Goal: Task Accomplishment & Management: Use online tool/utility

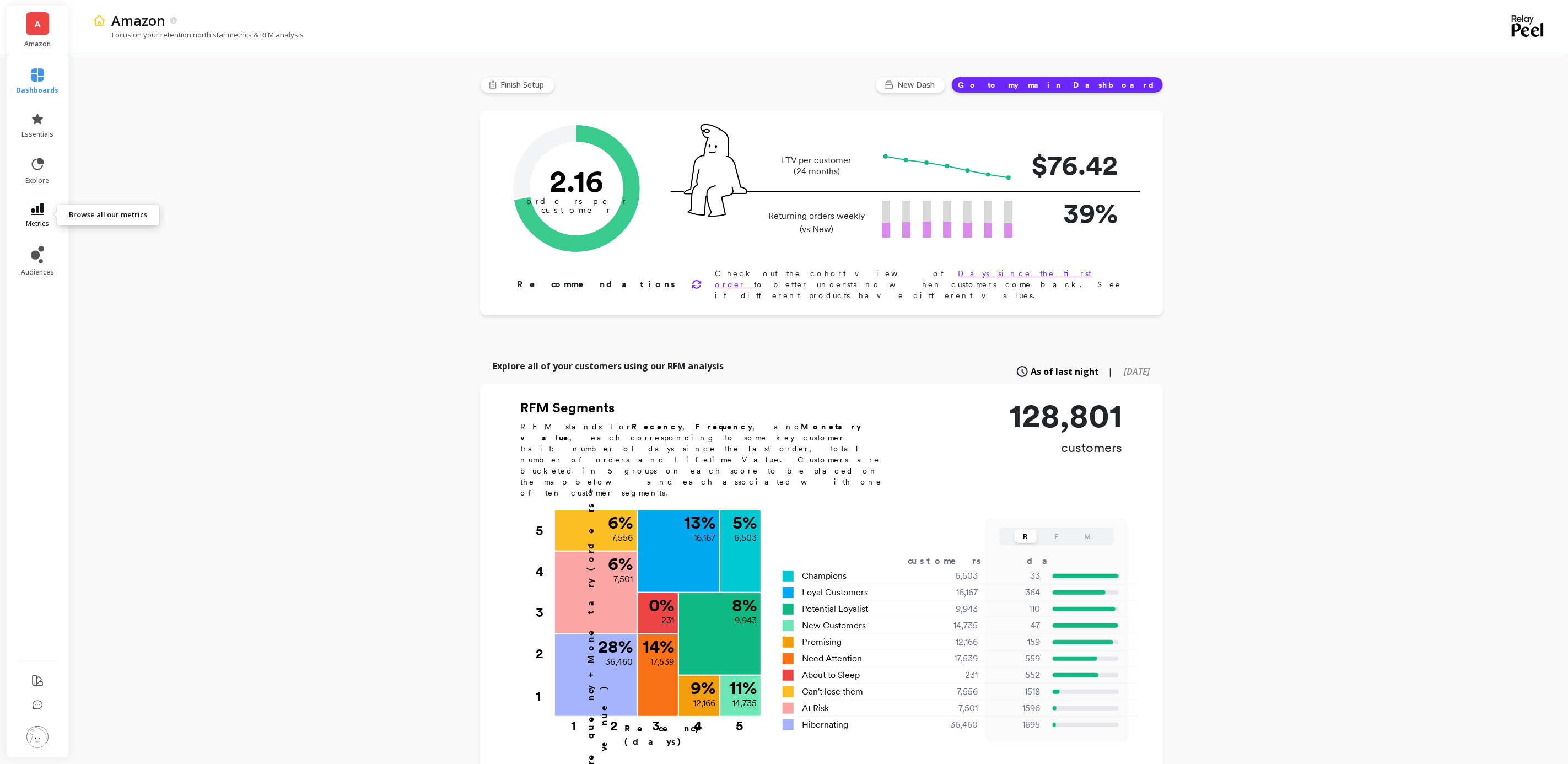
click at [43, 210] on icon at bounding box center [37, 209] width 13 height 12
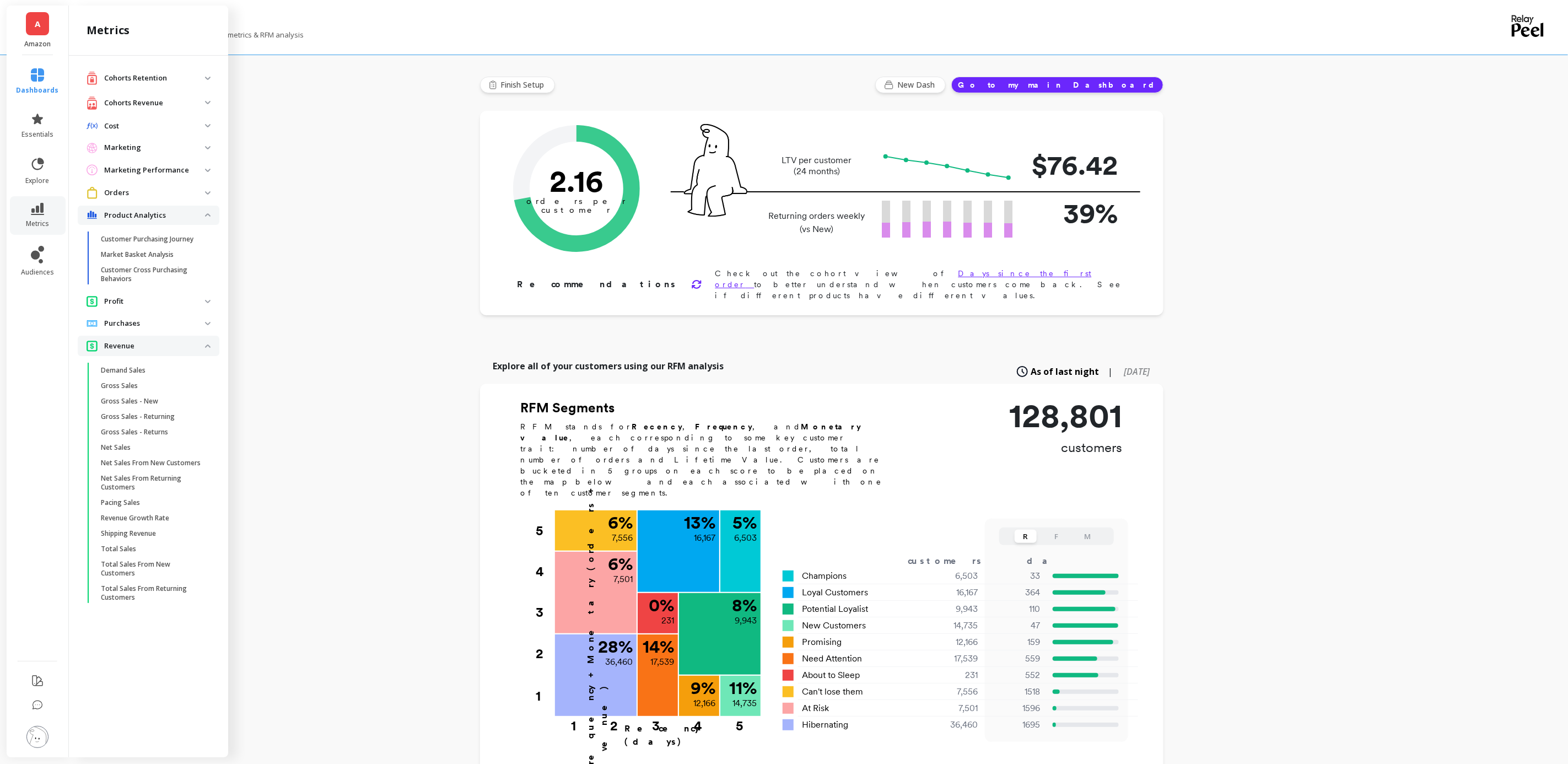
click at [163, 197] on p "Orders" at bounding box center [155, 192] width 101 height 11
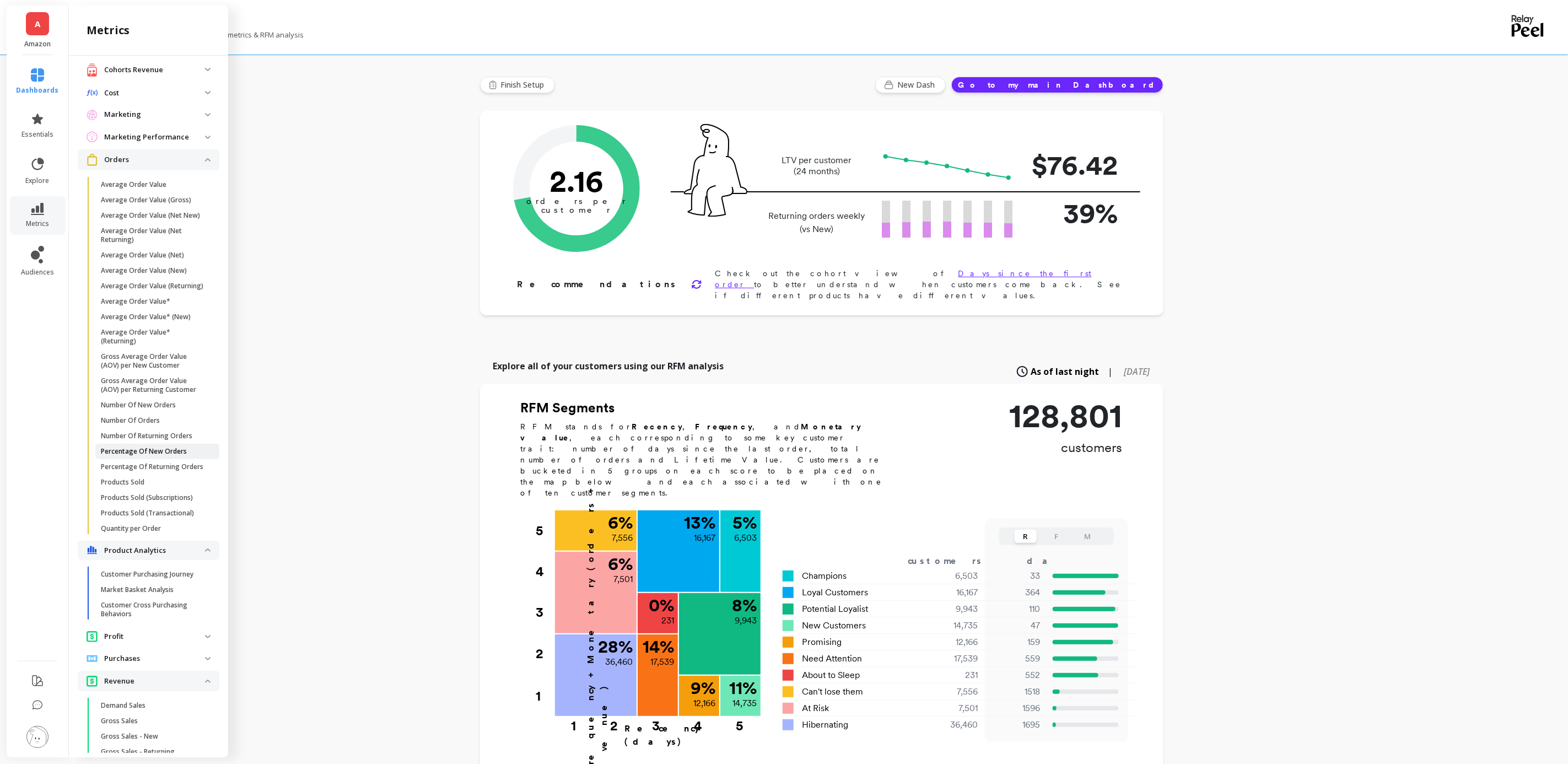
scroll to position [32, 0]
click at [140, 488] on p "Products Sold" at bounding box center [122, 483] width 43 height 9
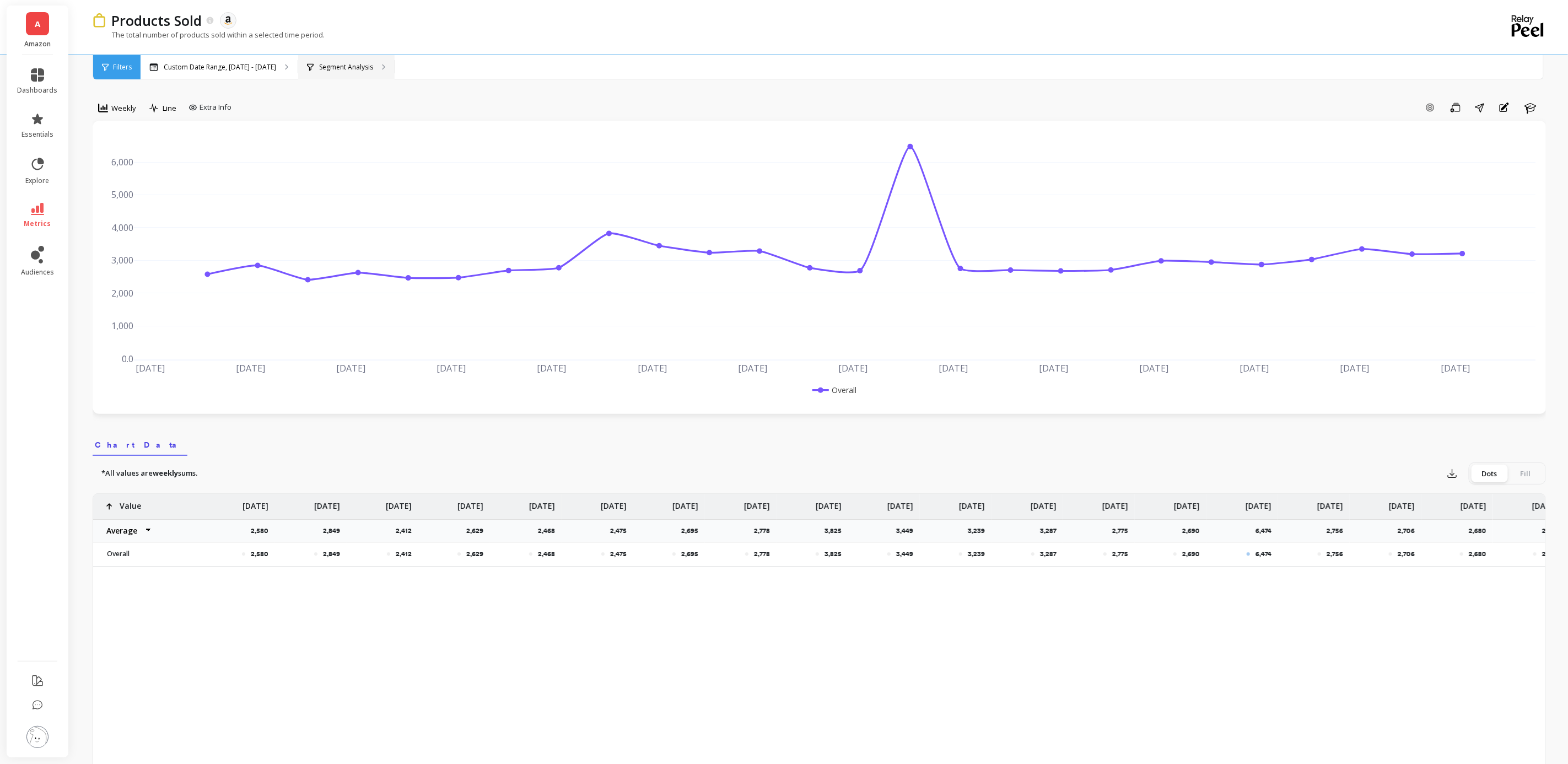
click at [374, 69] on div "Segment Analysis" at bounding box center [346, 68] width 96 height 24
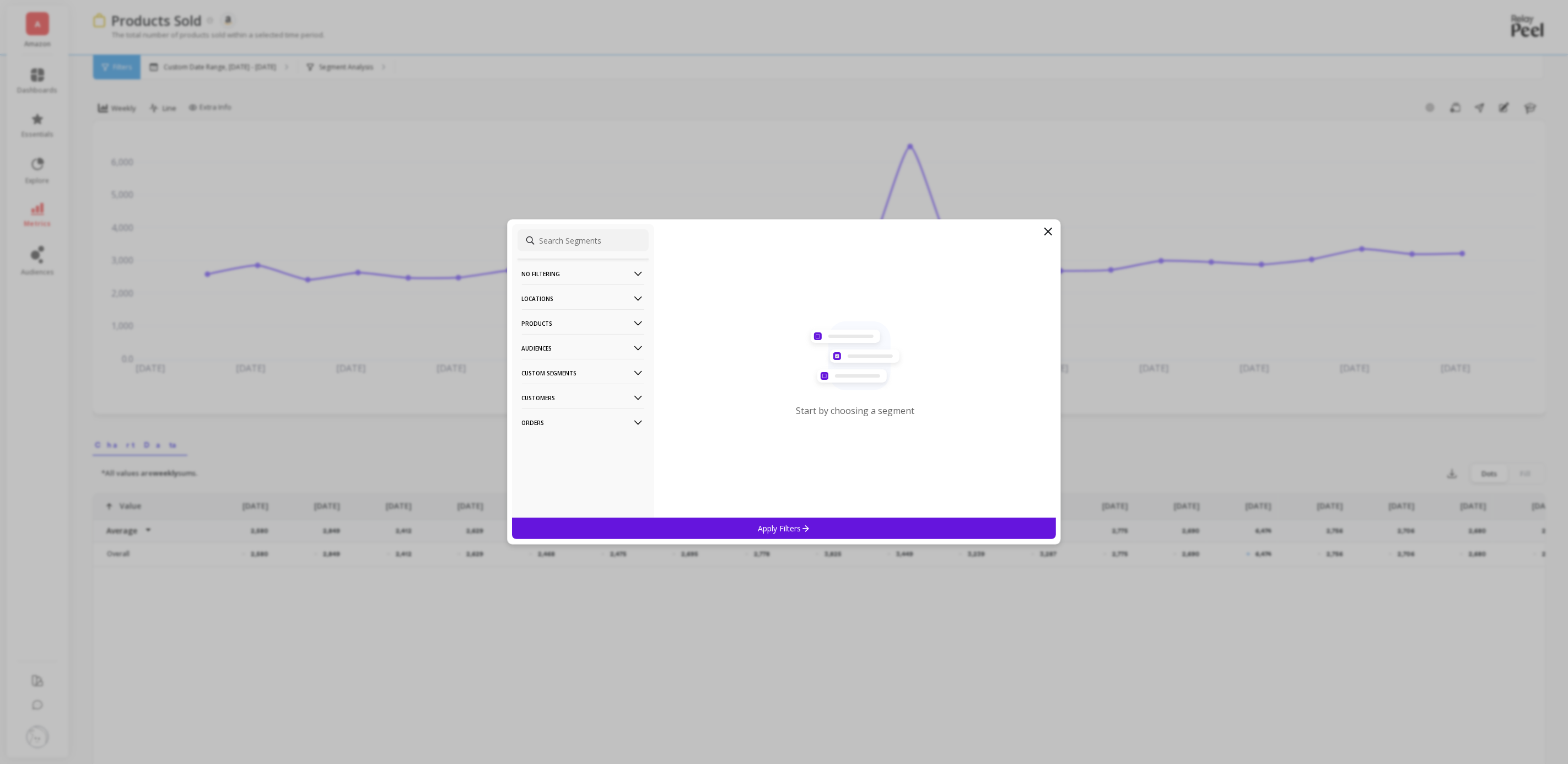
click at [604, 320] on p "Products" at bounding box center [583, 323] width 122 height 28
click at [553, 386] on div "SKUs" at bounding box center [583, 383] width 131 height 18
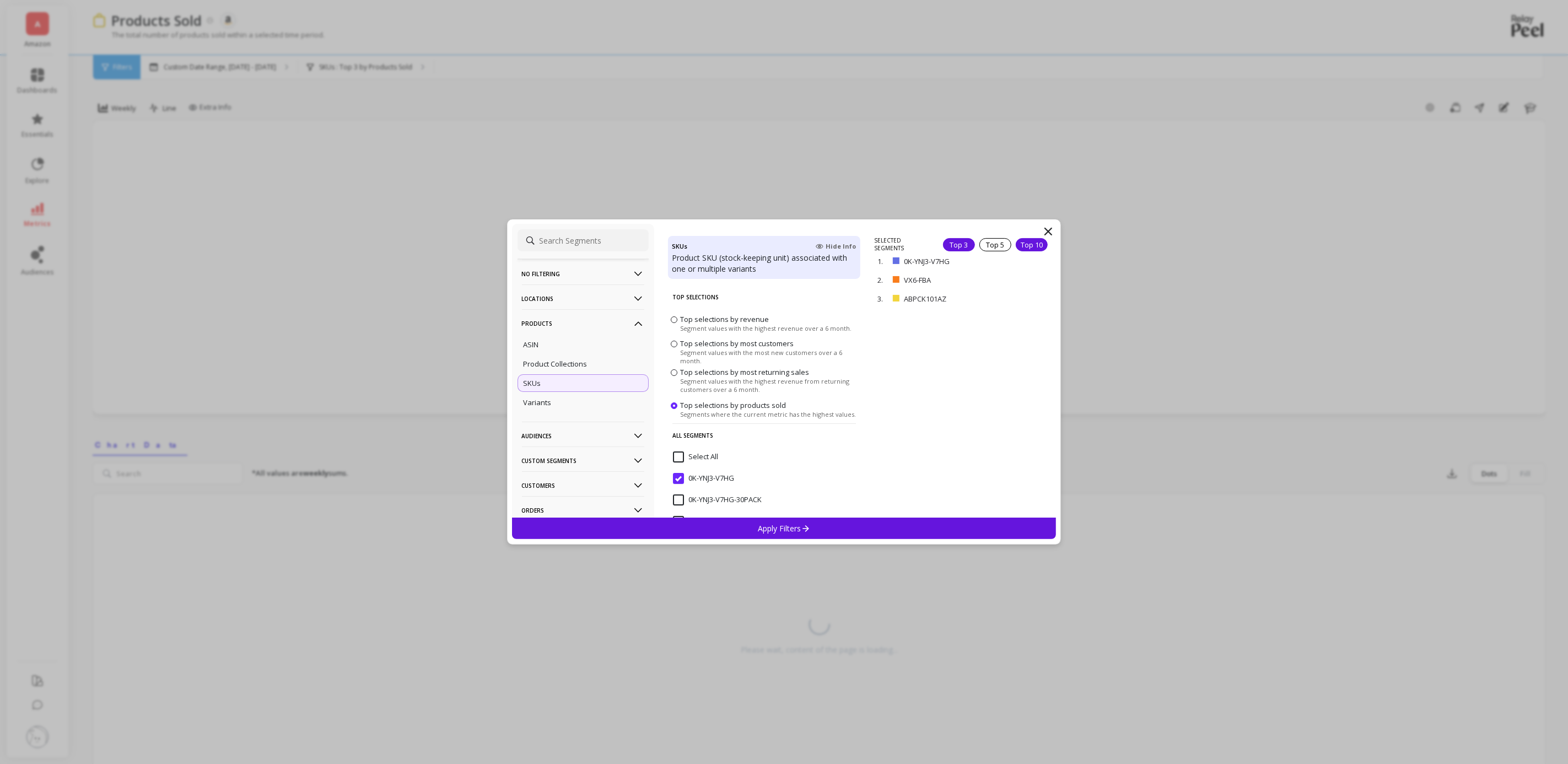
click at [1016, 243] on div "Top 10" at bounding box center [1032, 245] width 32 height 13
click at [853, 525] on div "Apply Filters" at bounding box center [784, 529] width 545 height 22
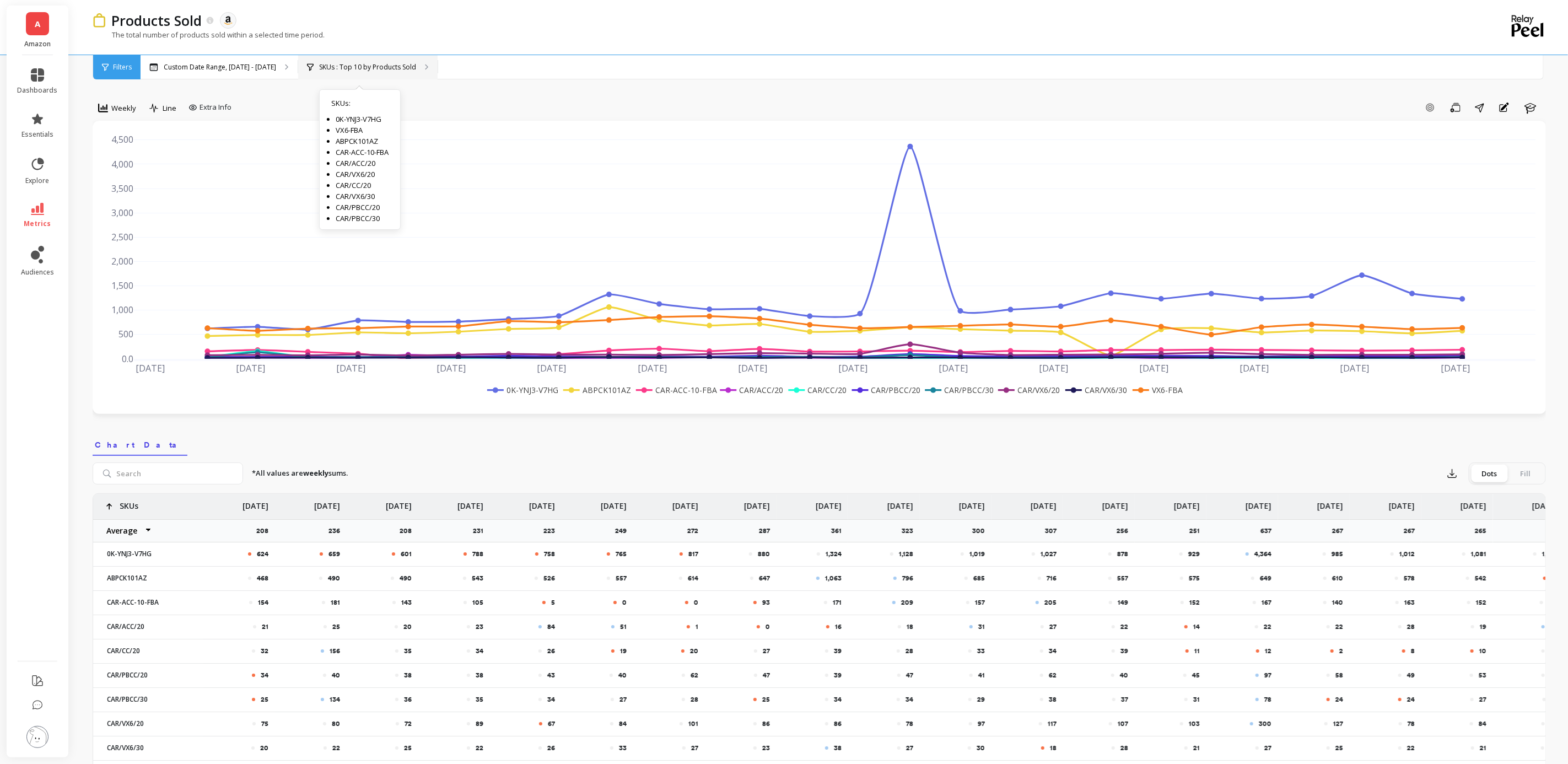
click at [361, 67] on p "SKUs : Top 10 by Products Sold" at bounding box center [367, 67] width 97 height 9
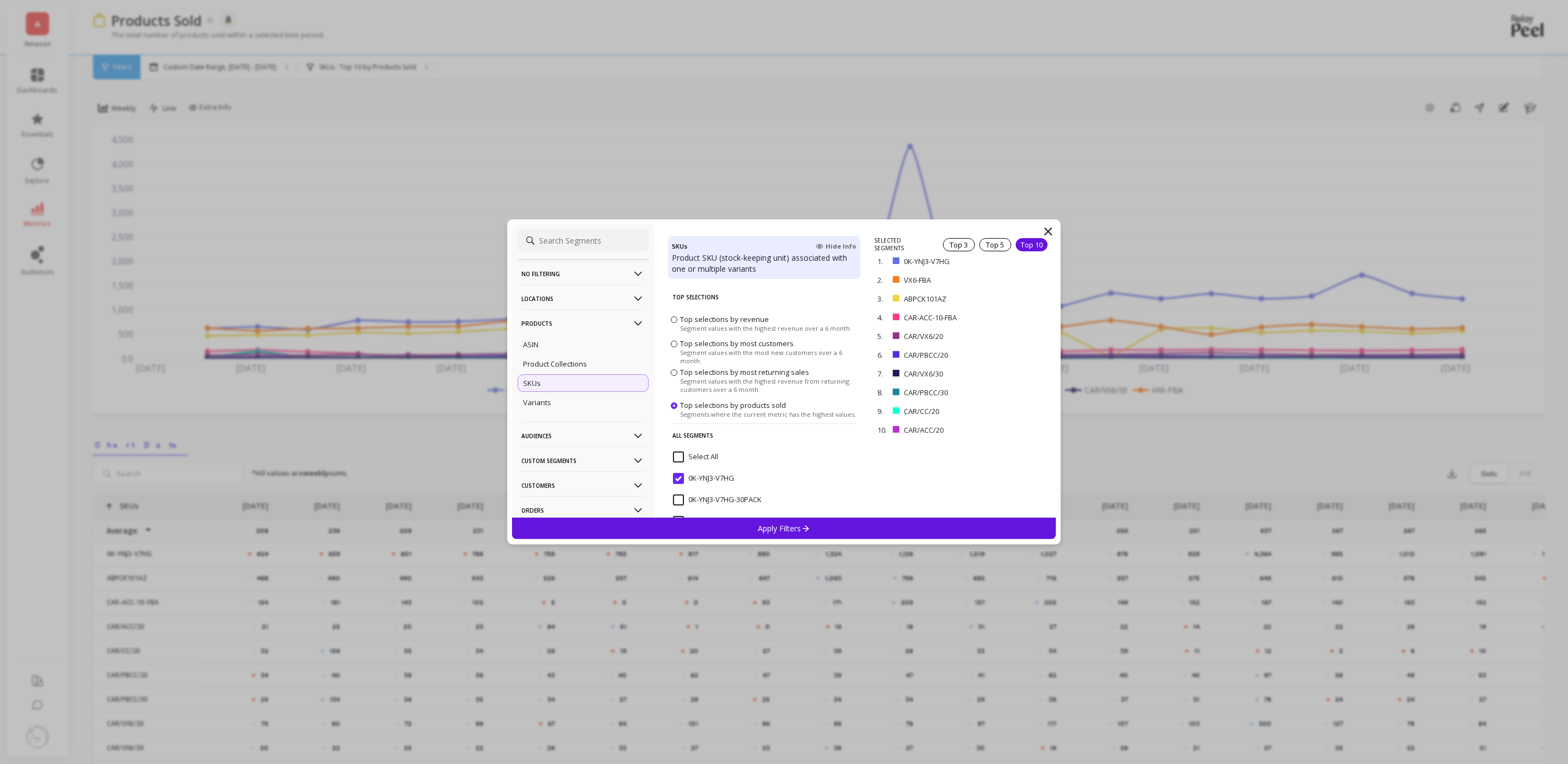
click at [681, 457] on input "Select All" at bounding box center [695, 457] width 45 height 11
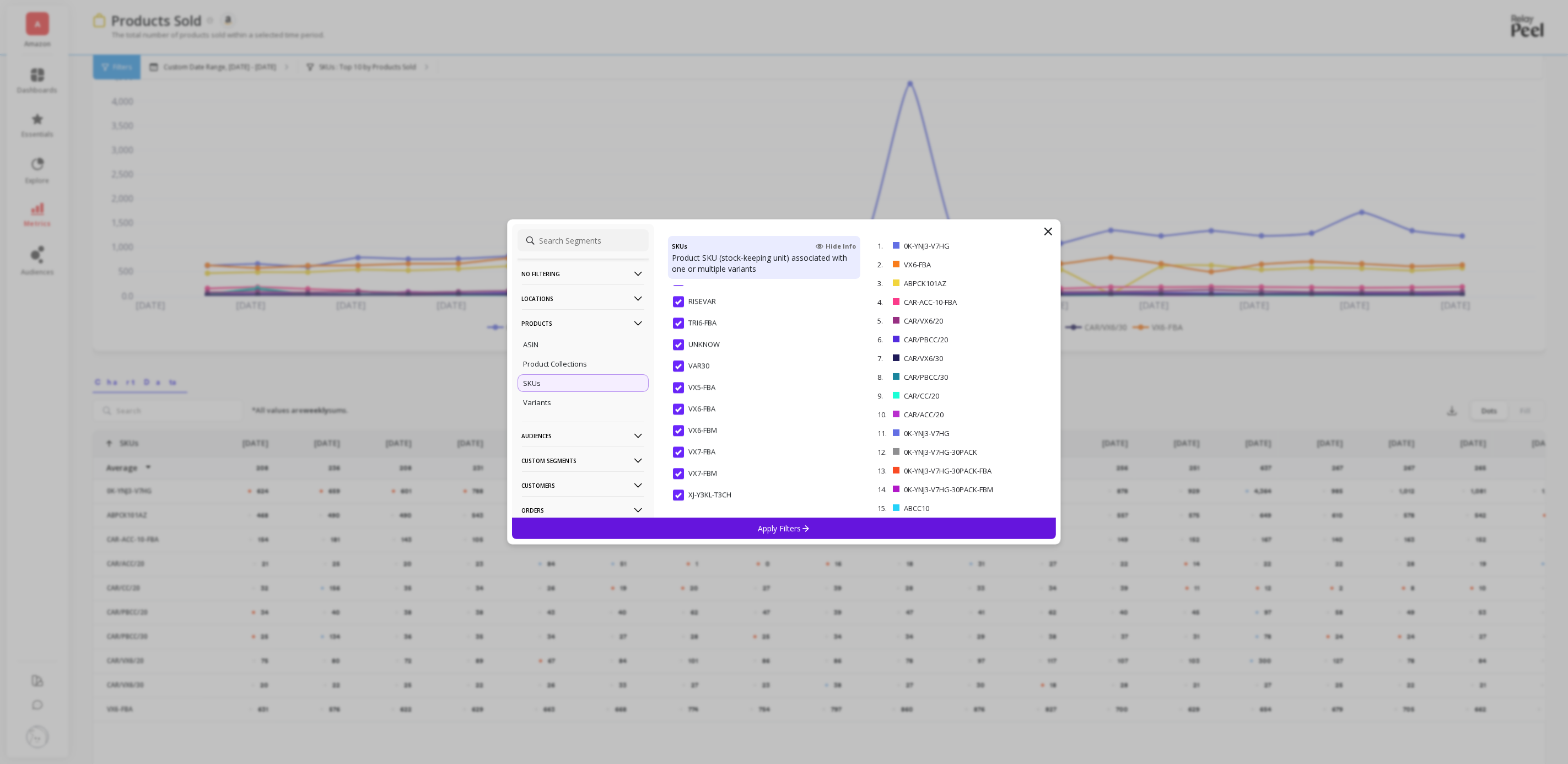
scroll to position [166, 0]
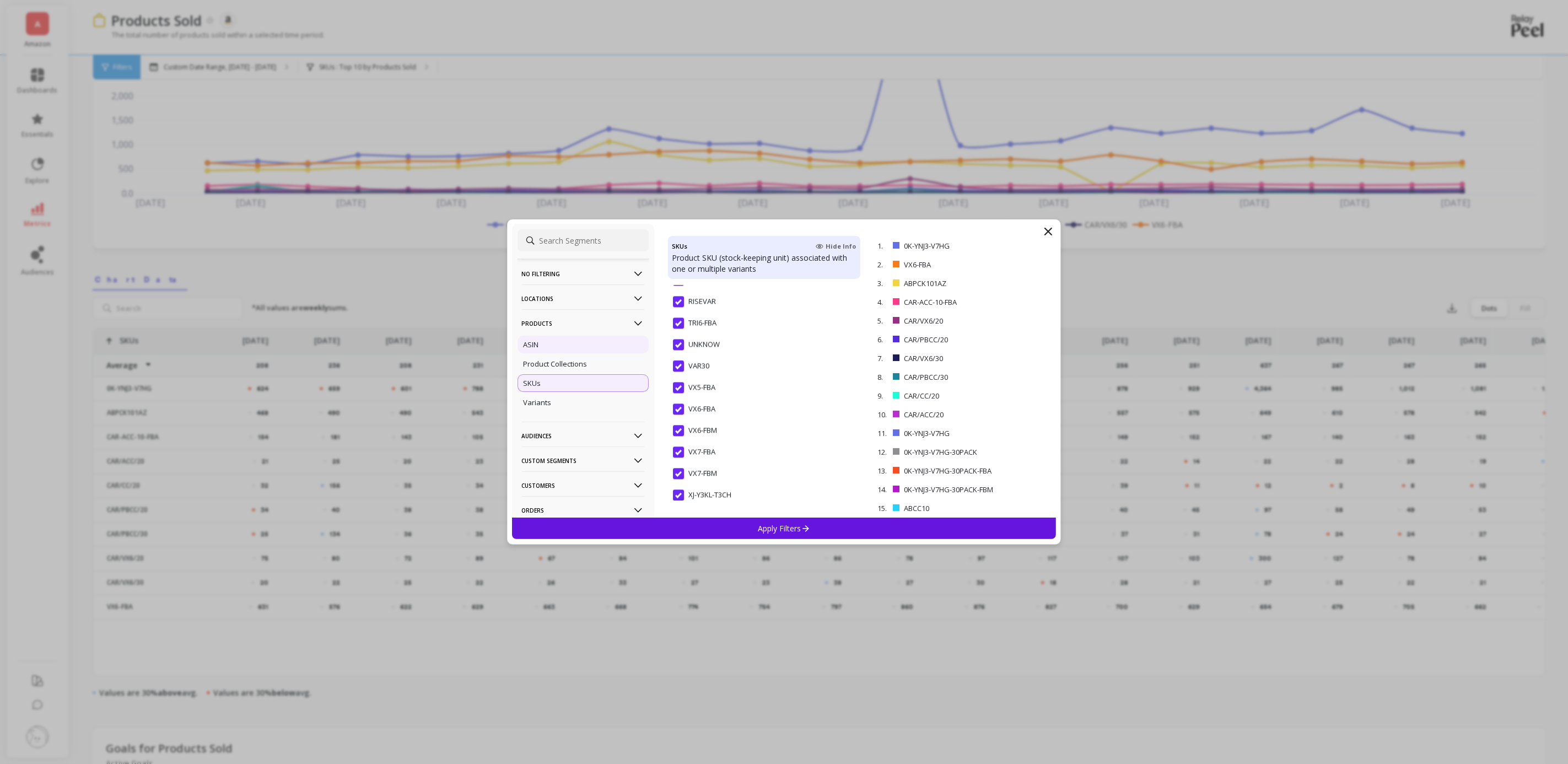
click at [567, 343] on div "ASIN" at bounding box center [583, 344] width 131 height 18
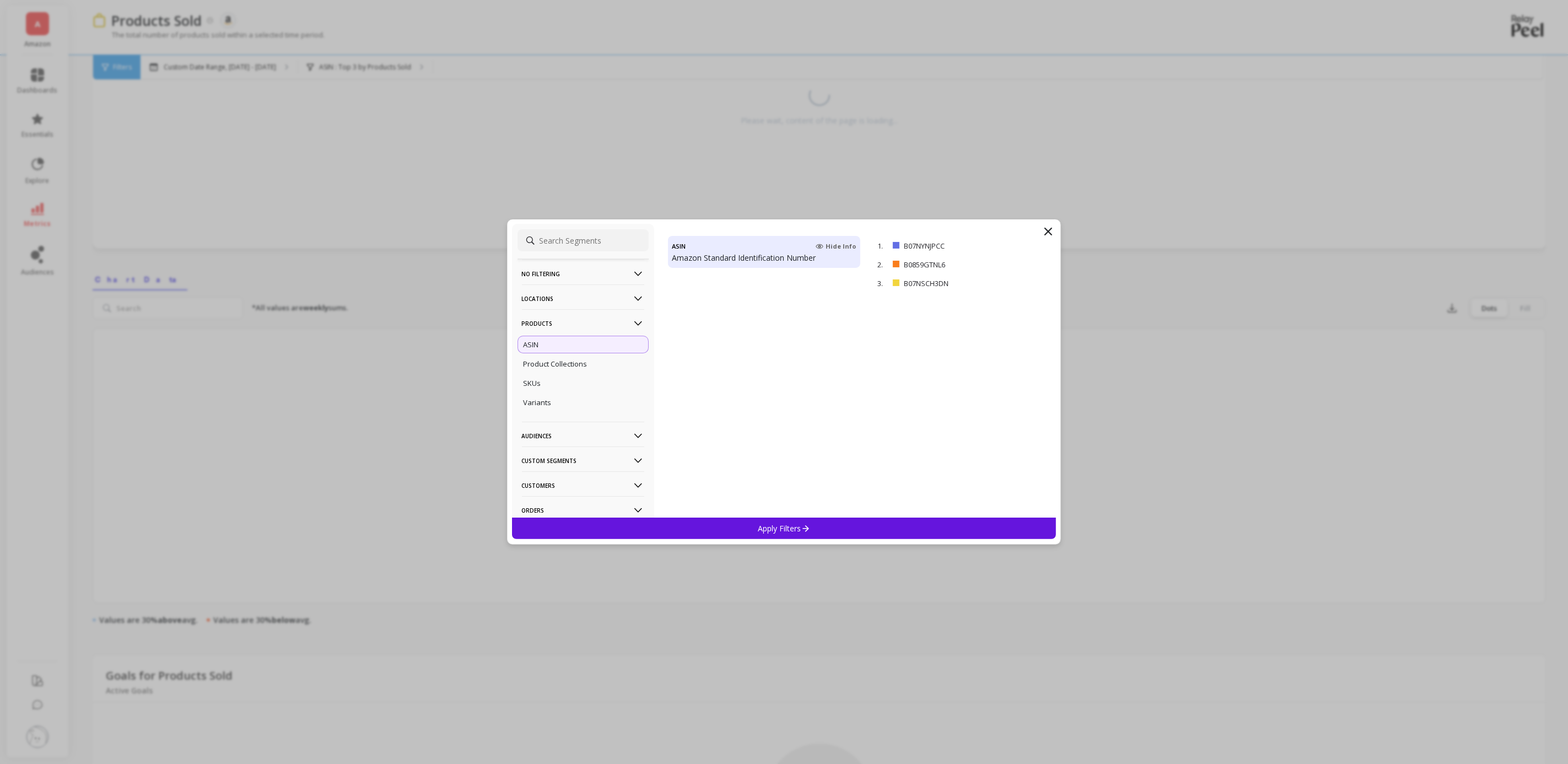
scroll to position [292, 0]
click at [554, 384] on div "SKUs" at bounding box center [583, 383] width 131 height 18
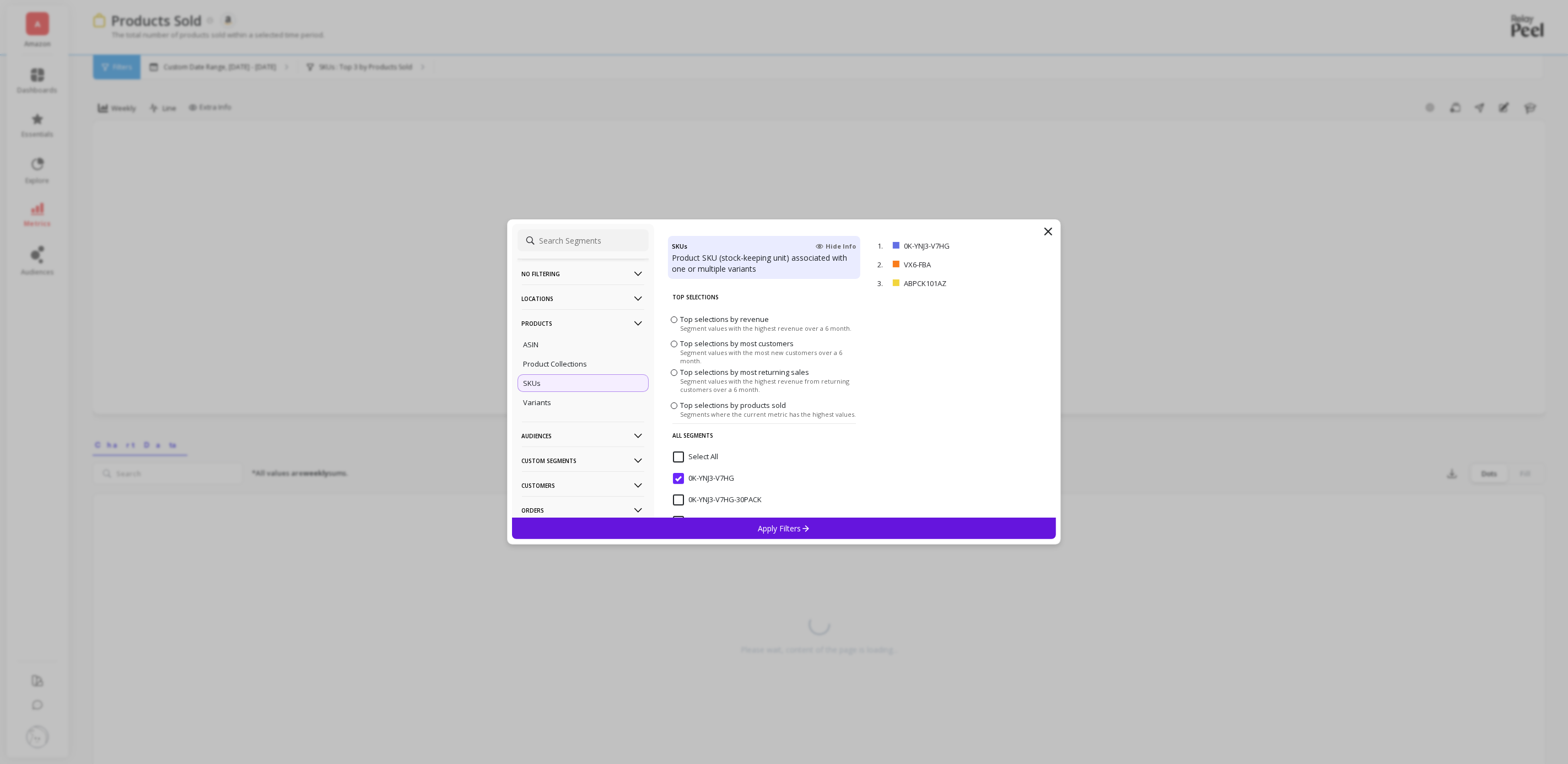
scroll to position [83, 0]
click at [675, 374] on input "Select All" at bounding box center [695, 374] width 45 height 11
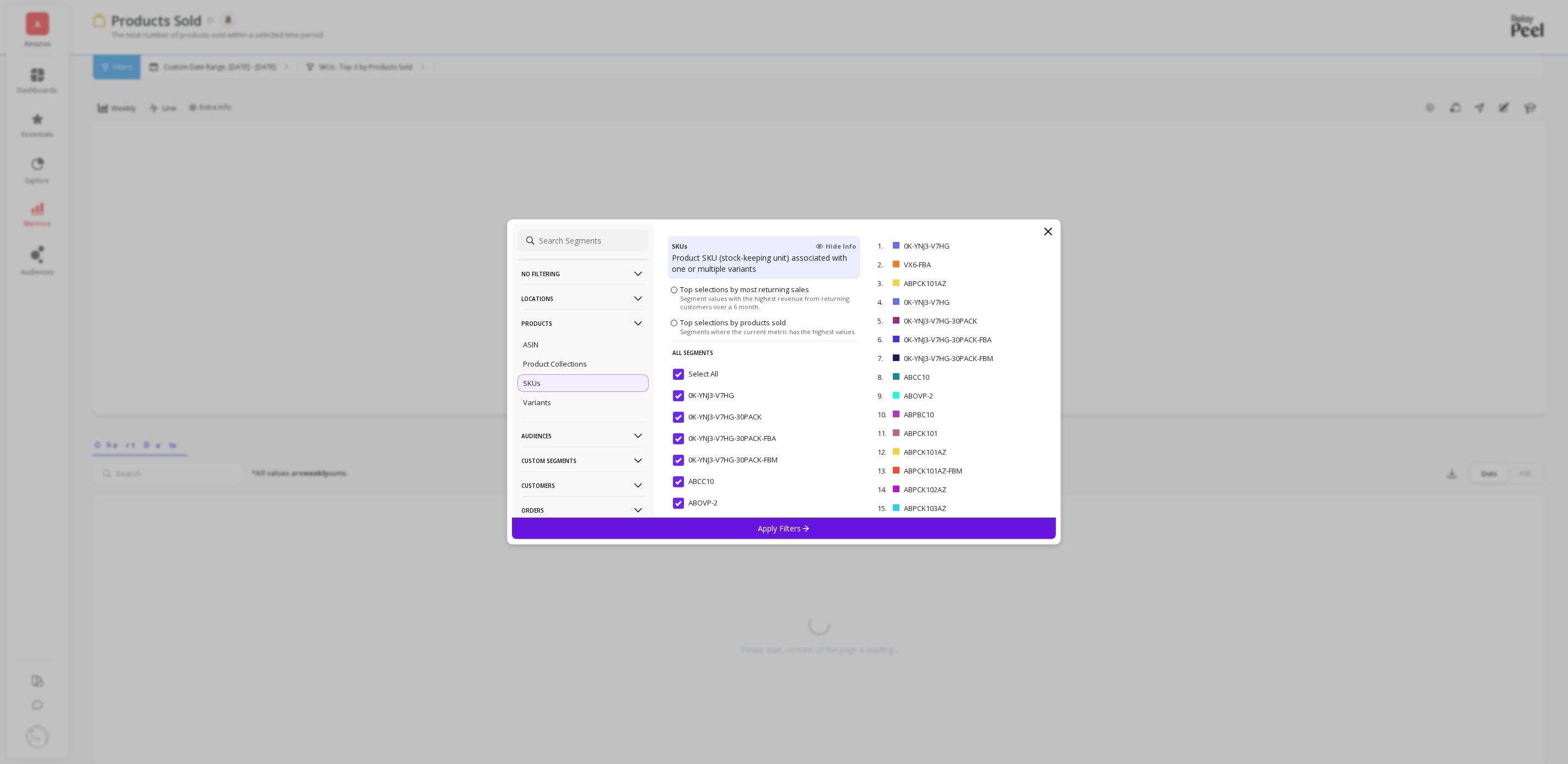
click at [680, 374] on input "Select All" at bounding box center [695, 374] width 45 height 11
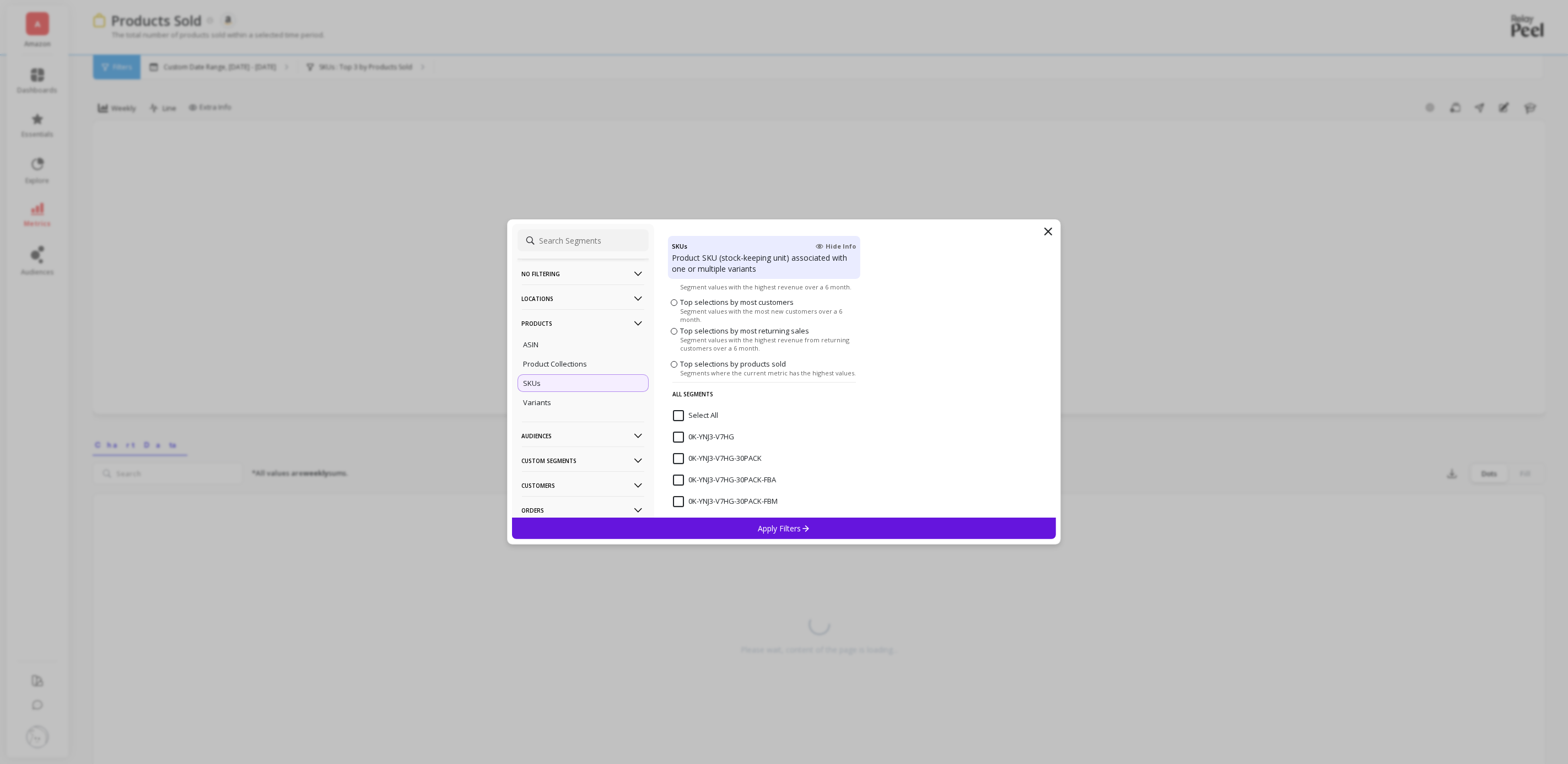
scroll to position [0, 0]
click at [677, 320] on span at bounding box center [674, 320] width 6 height 6
click at [0, 0] on input "Top selections by revenue Segment values with the highest revenue over a 6 mont…" at bounding box center [0, 0] width 0 height 0
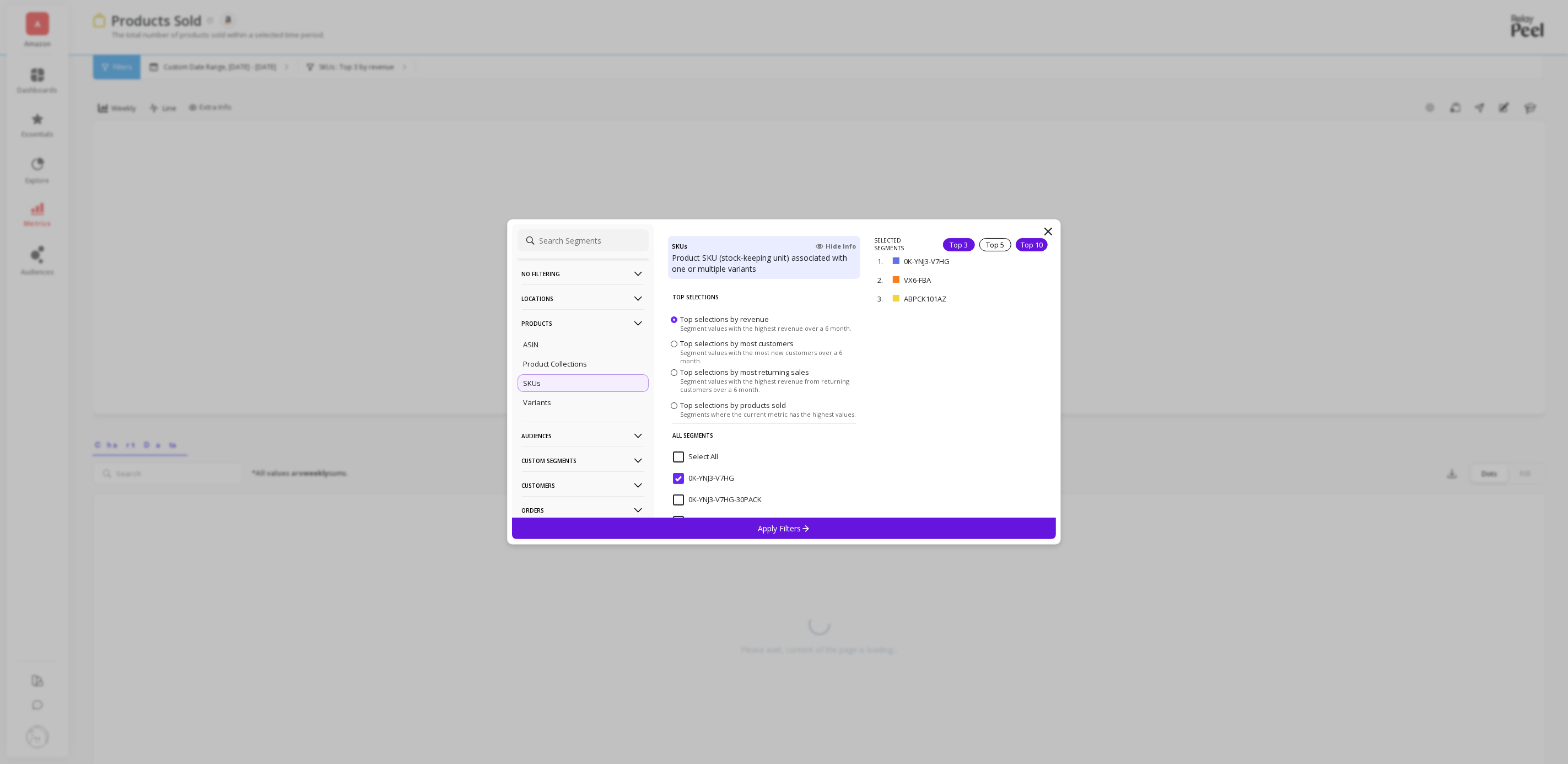
click at [1024, 241] on div "Top 10" at bounding box center [1032, 245] width 32 height 13
click at [933, 526] on div "Apply Filters" at bounding box center [784, 529] width 545 height 22
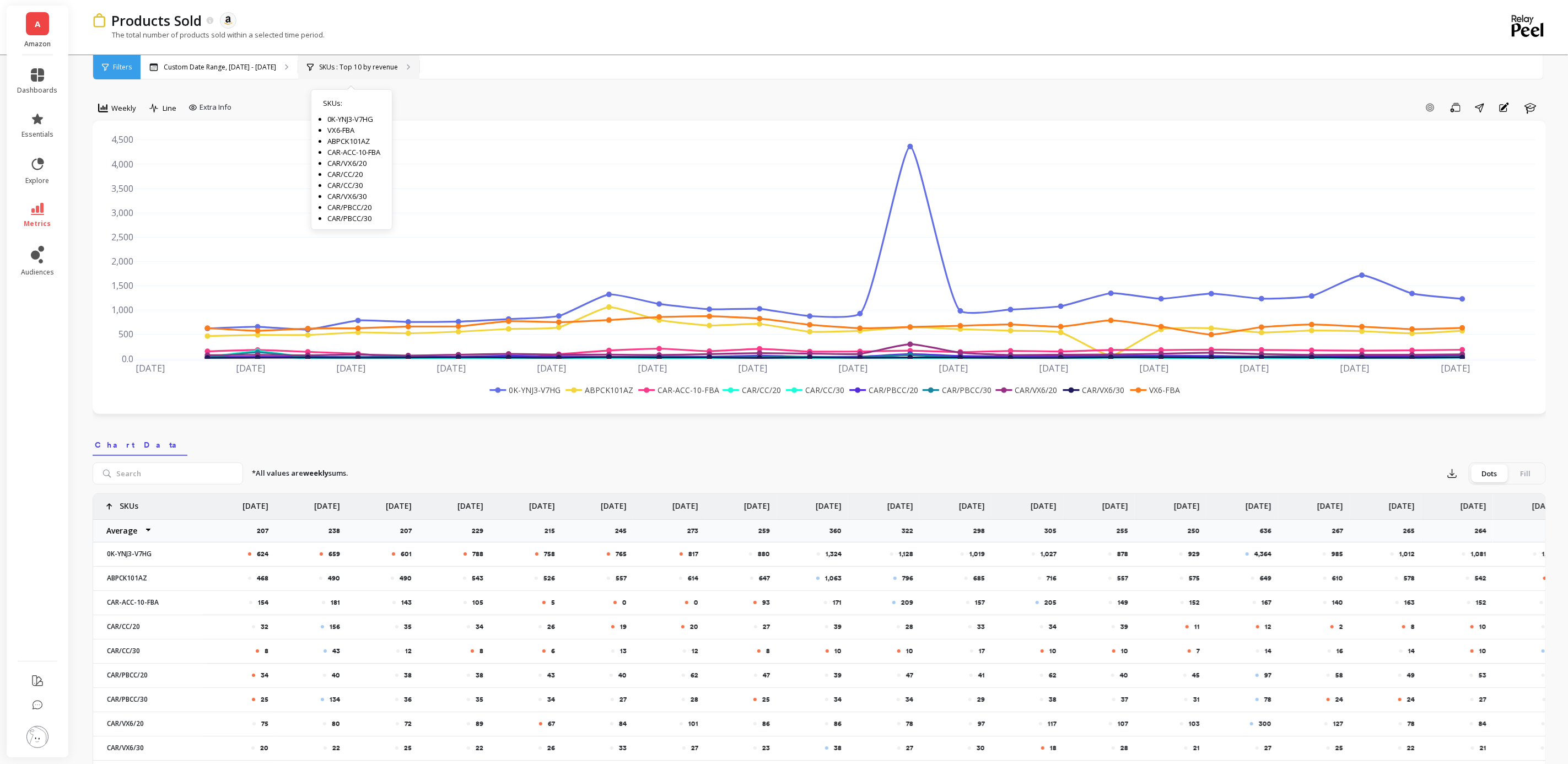
click at [372, 63] on p "SKUs : Top 10 by revenue" at bounding box center [358, 67] width 78 height 9
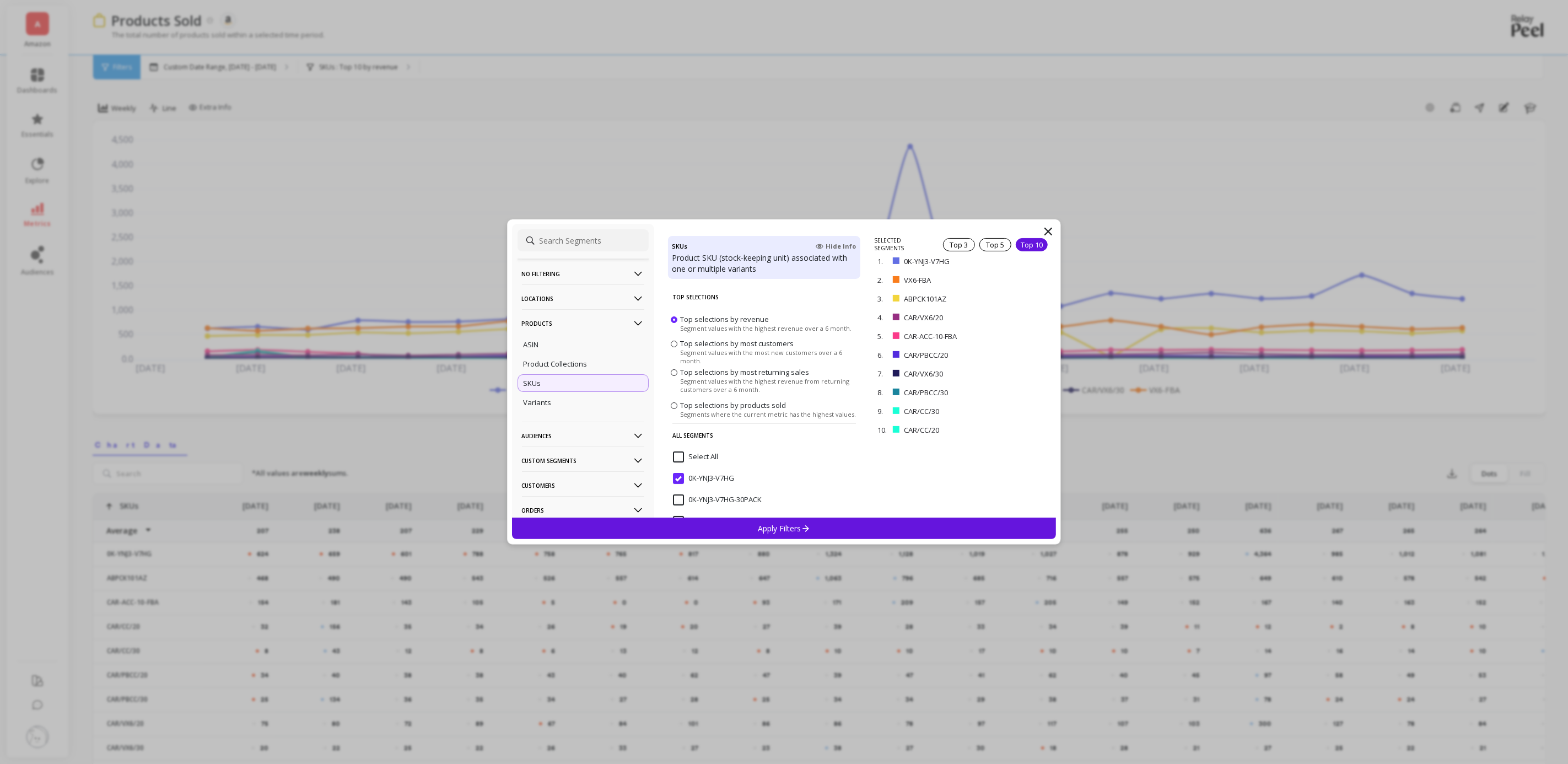
click at [679, 459] on input "Select All" at bounding box center [695, 457] width 45 height 11
click at [895, 526] on div "Apply Filters" at bounding box center [784, 529] width 545 height 22
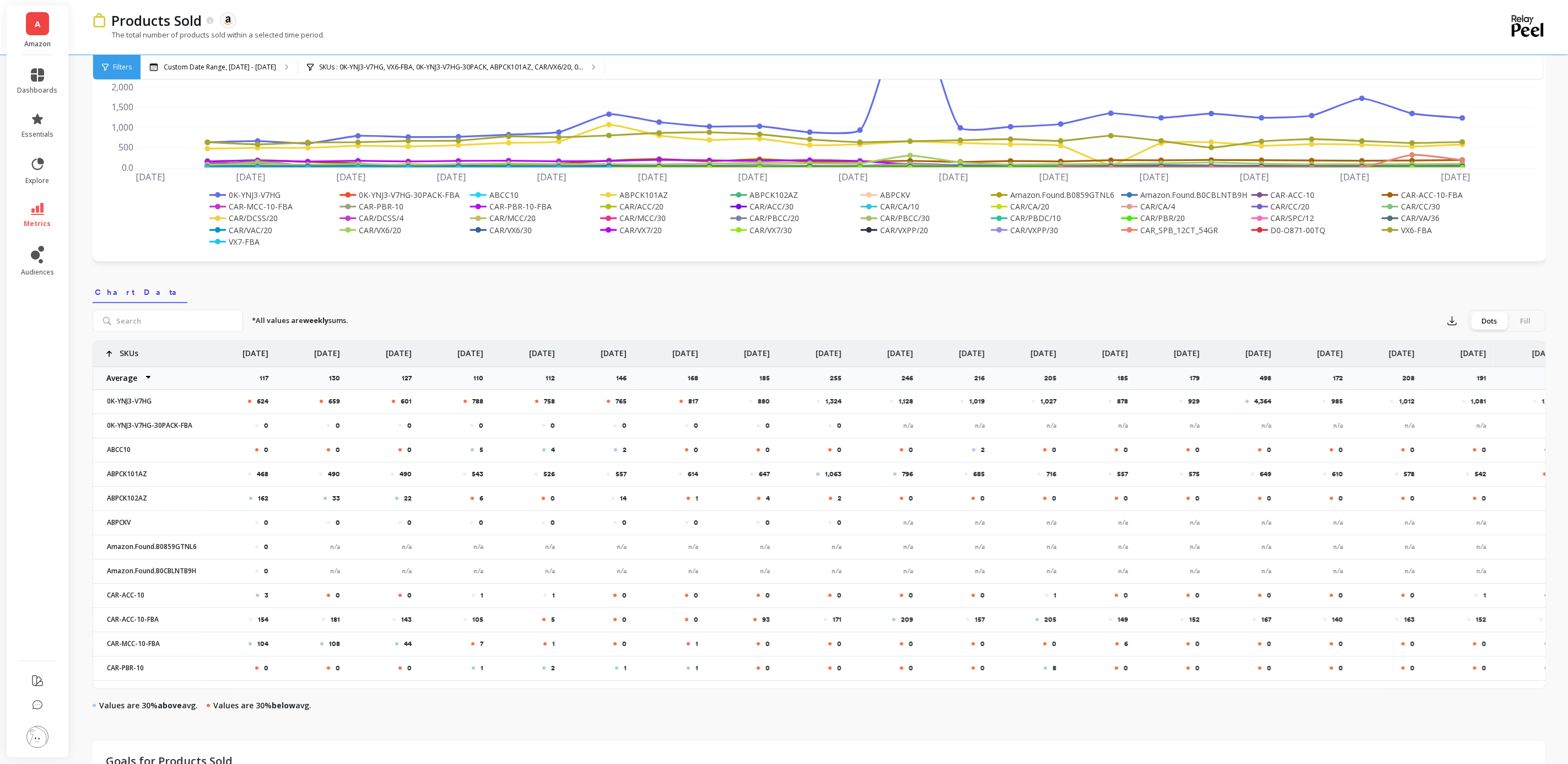
scroll to position [140, 0]
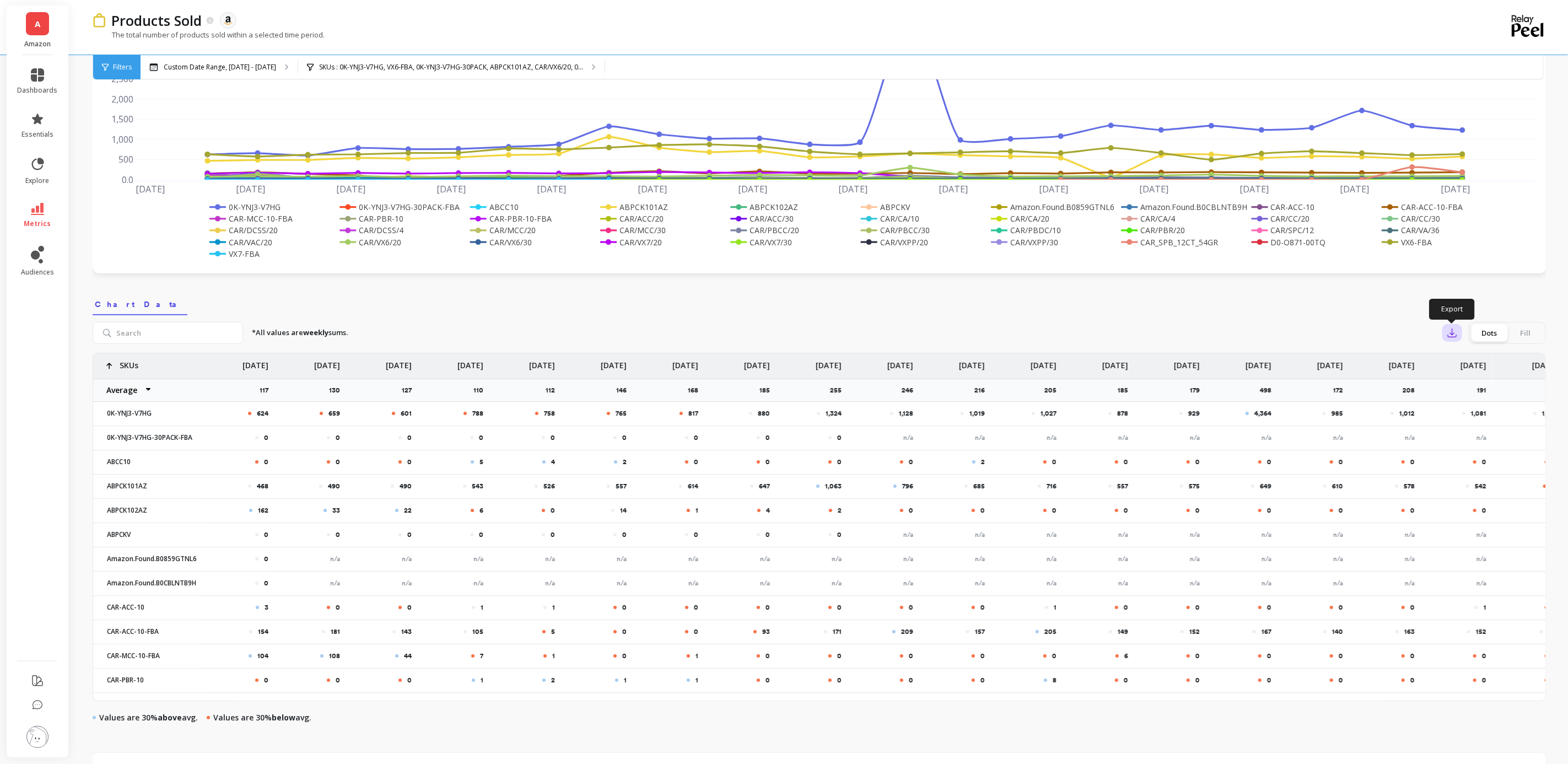
click at [1454, 335] on icon "button" at bounding box center [1452, 333] width 11 height 11
click at [1495, 364] on button "CSV" at bounding box center [1492, 364] width 98 height 20
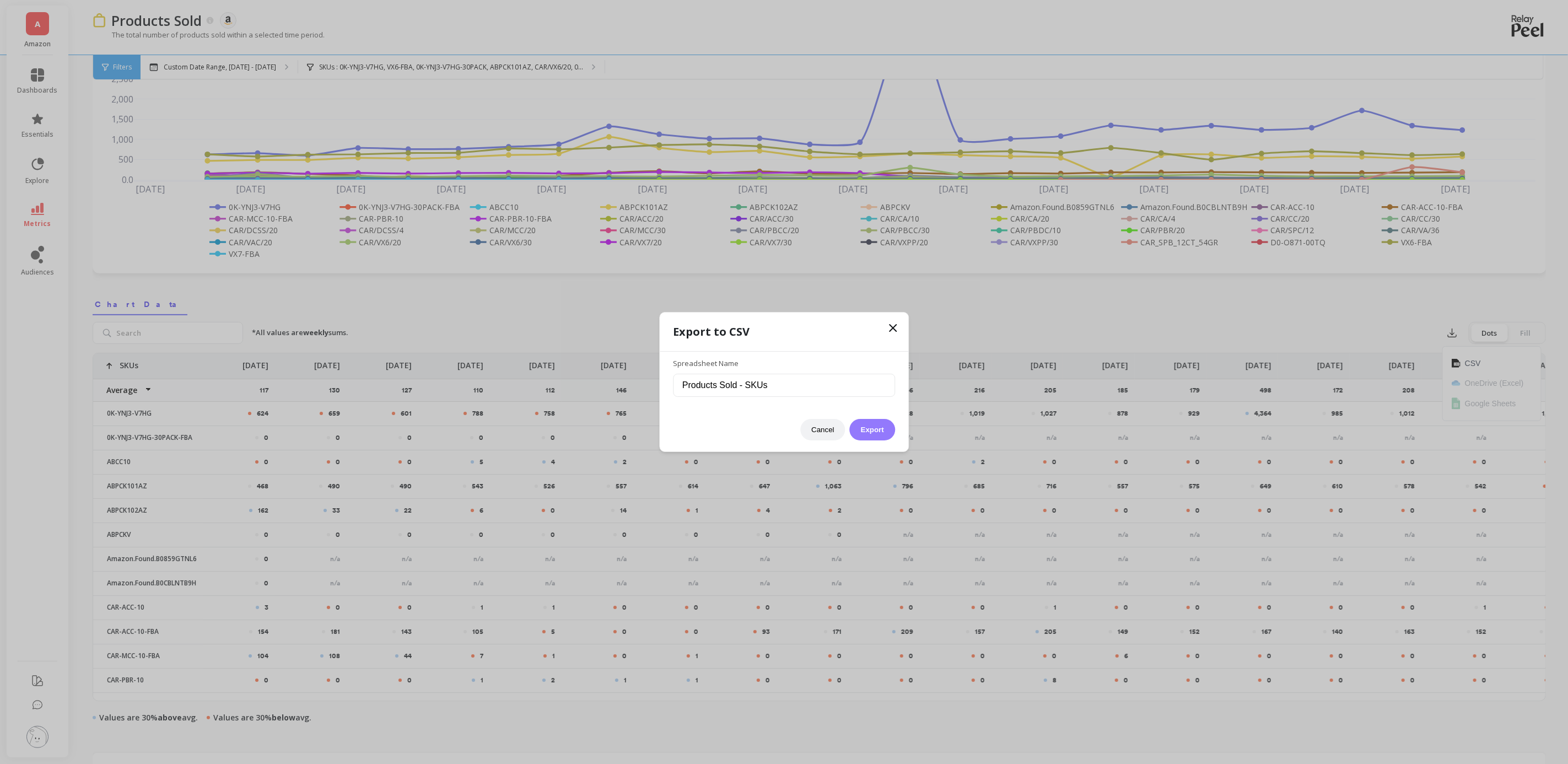
click at [881, 432] on button "Export" at bounding box center [873, 430] width 45 height 22
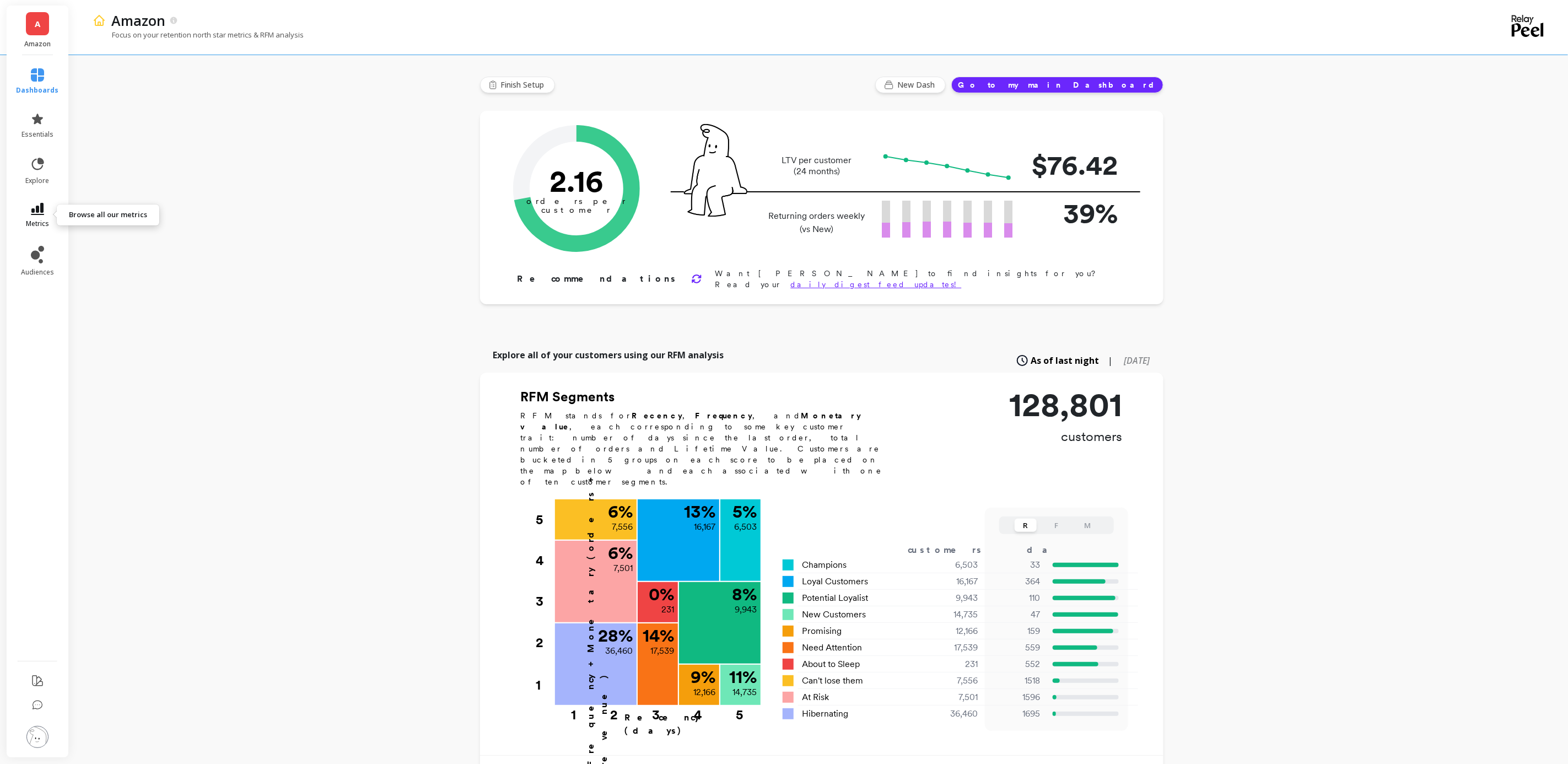
click at [32, 212] on icon at bounding box center [37, 209] width 13 height 12
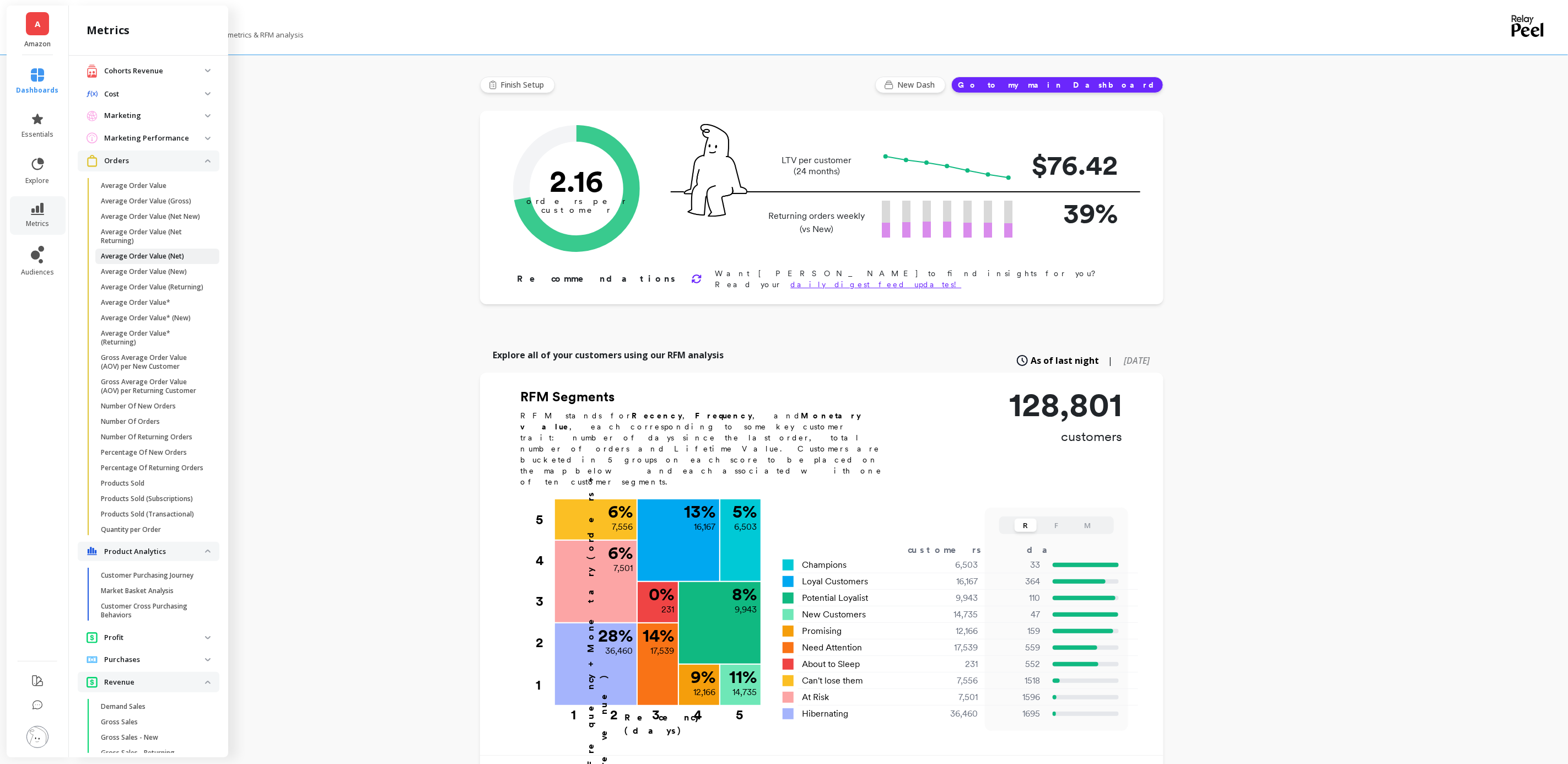
scroll to position [114, 0]
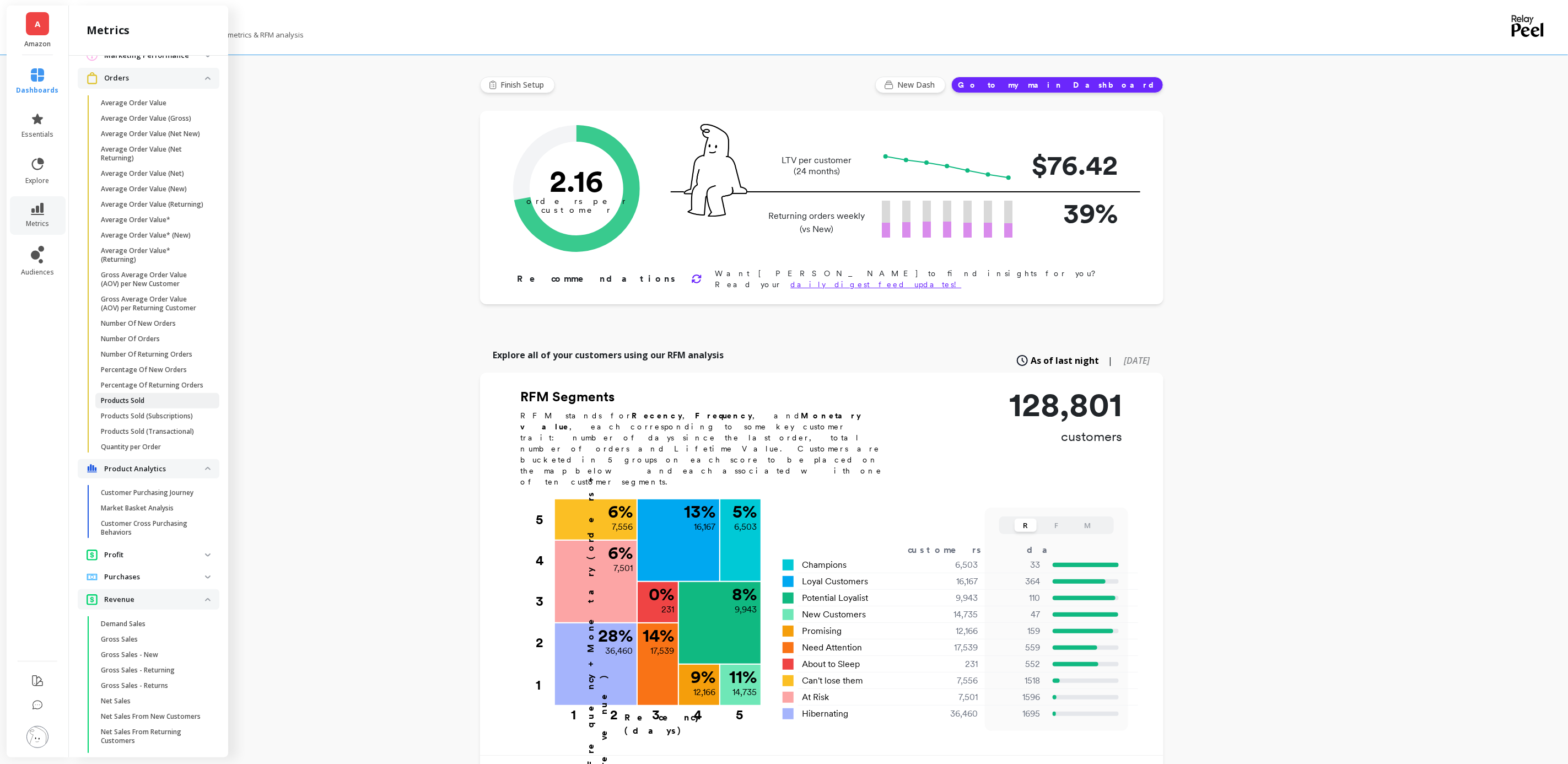
click at [140, 405] on p "Products Sold" at bounding box center [122, 401] width 43 height 9
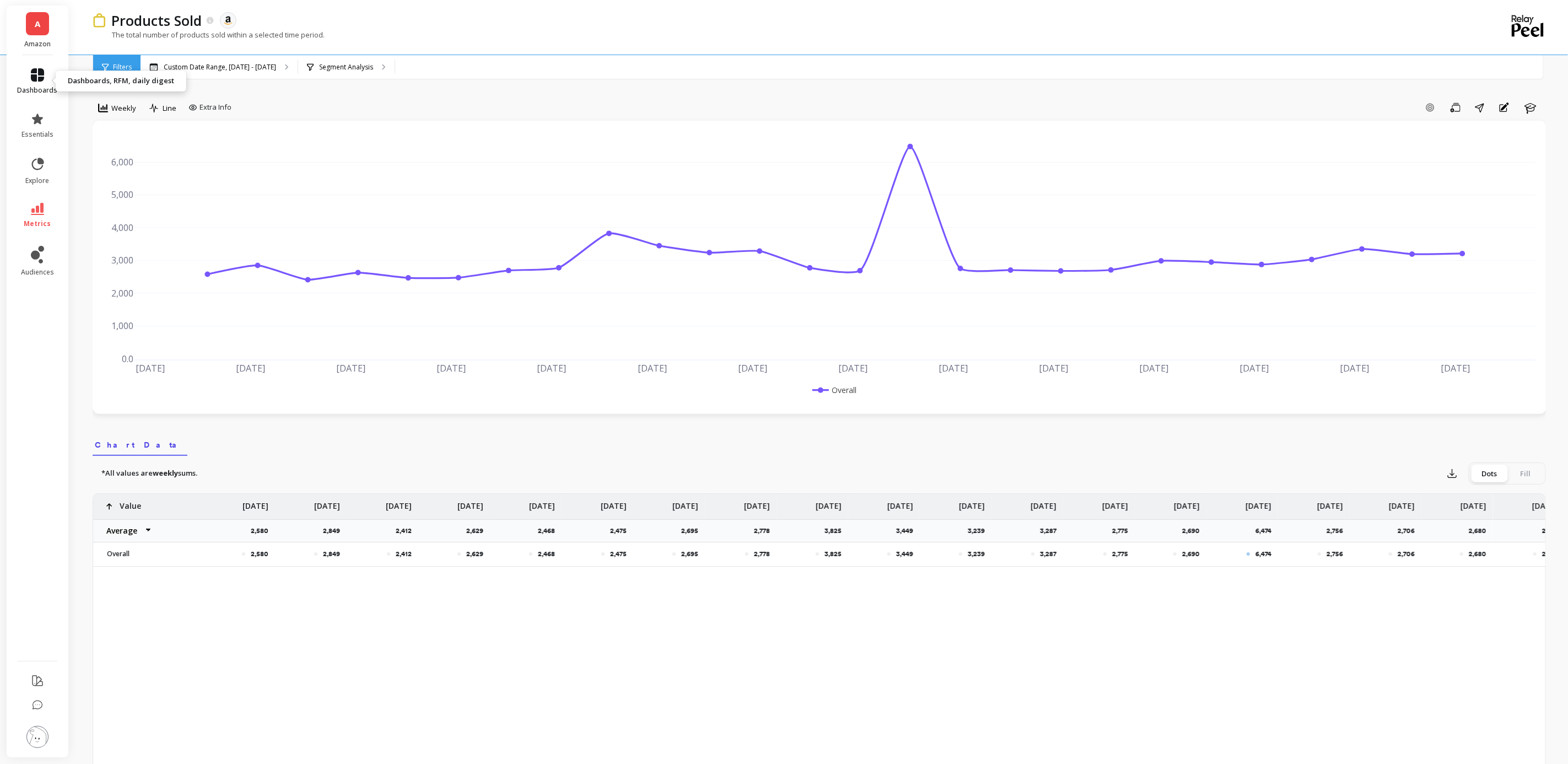
click at [35, 81] on icon at bounding box center [37, 75] width 13 height 13
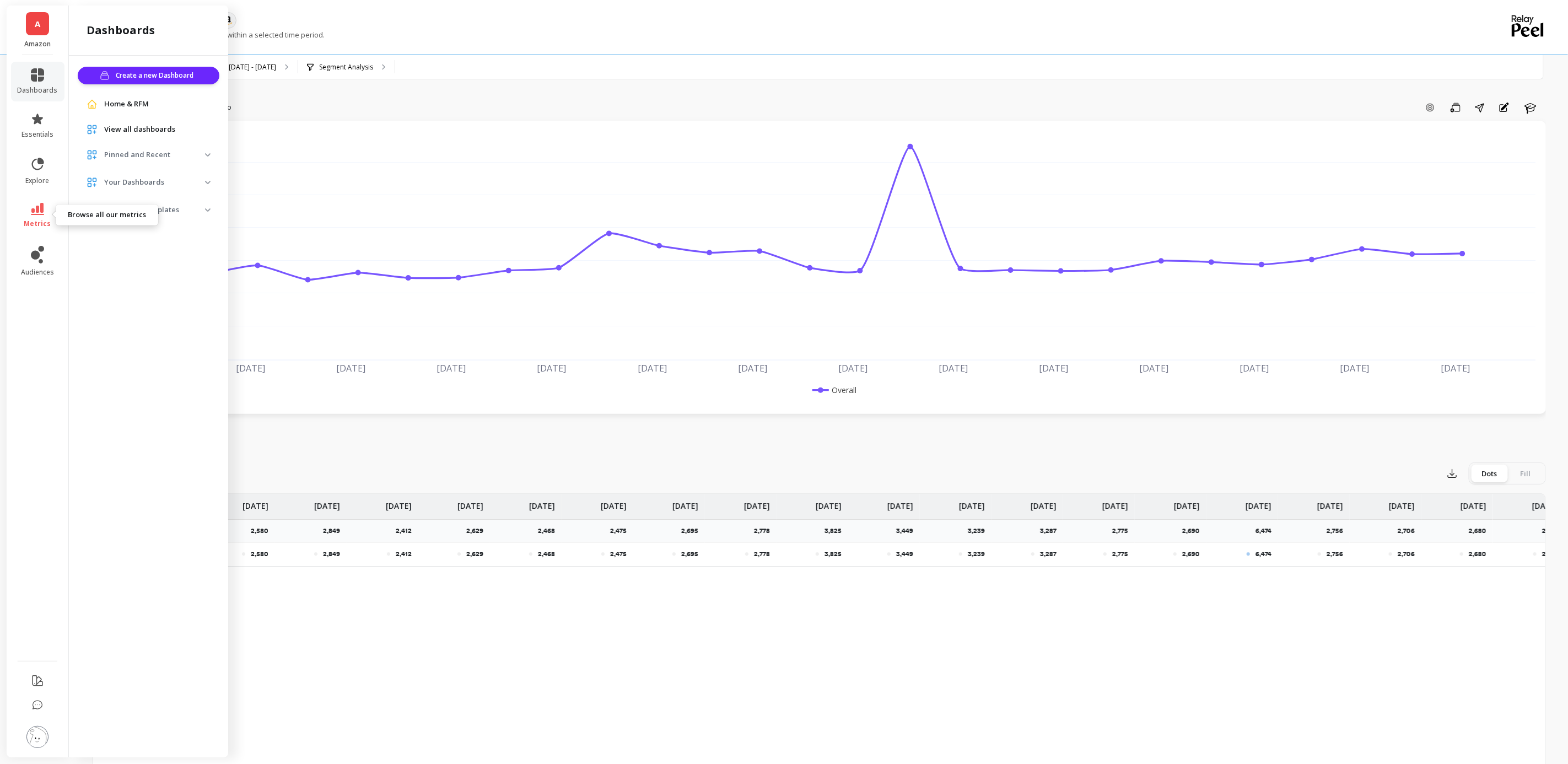
click at [37, 208] on icon at bounding box center [37, 209] width 13 height 12
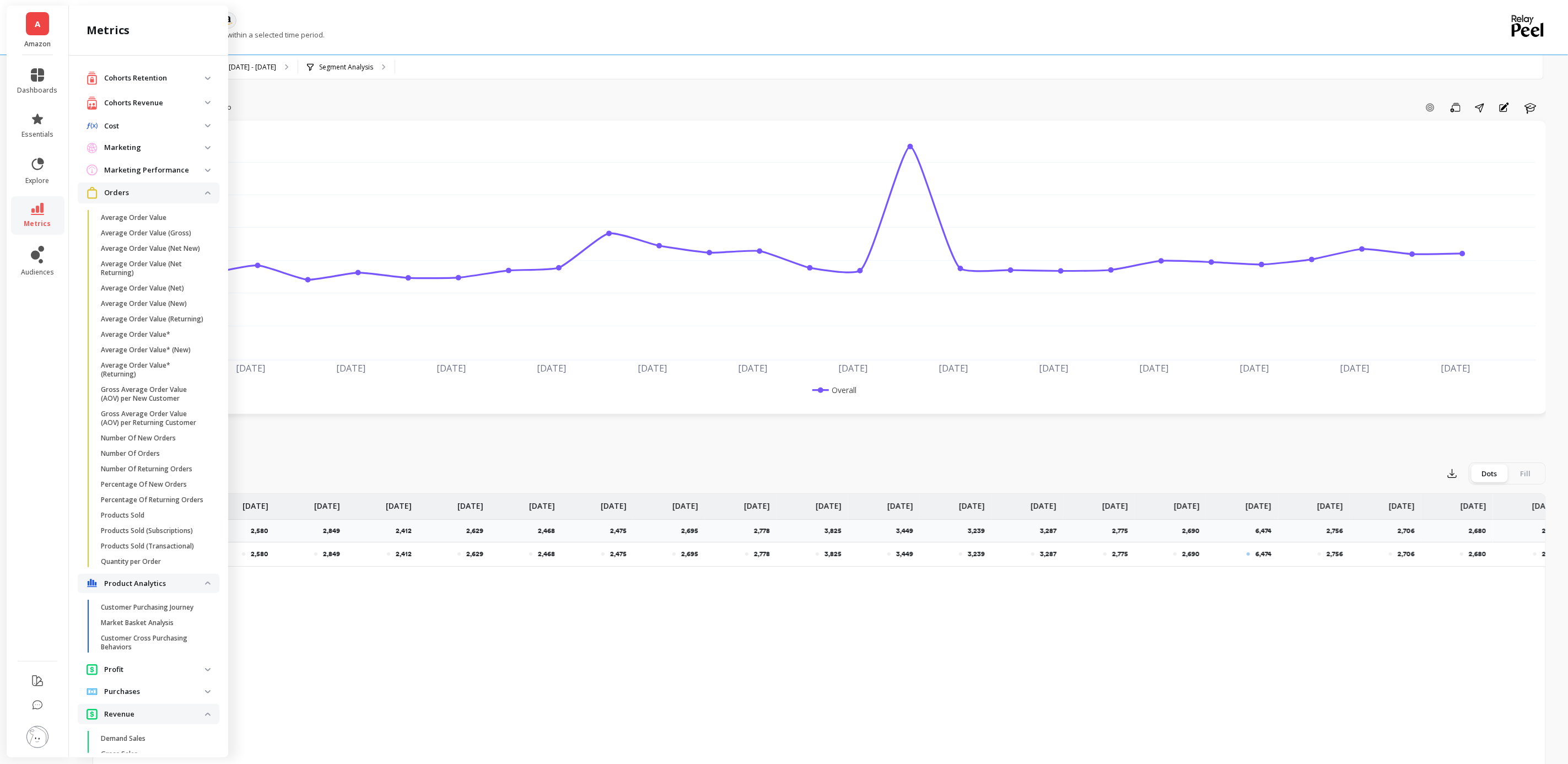
click at [344, 30] on div "The total number of products sold within a selected time period." at bounding box center [775, 40] width 1364 height 21
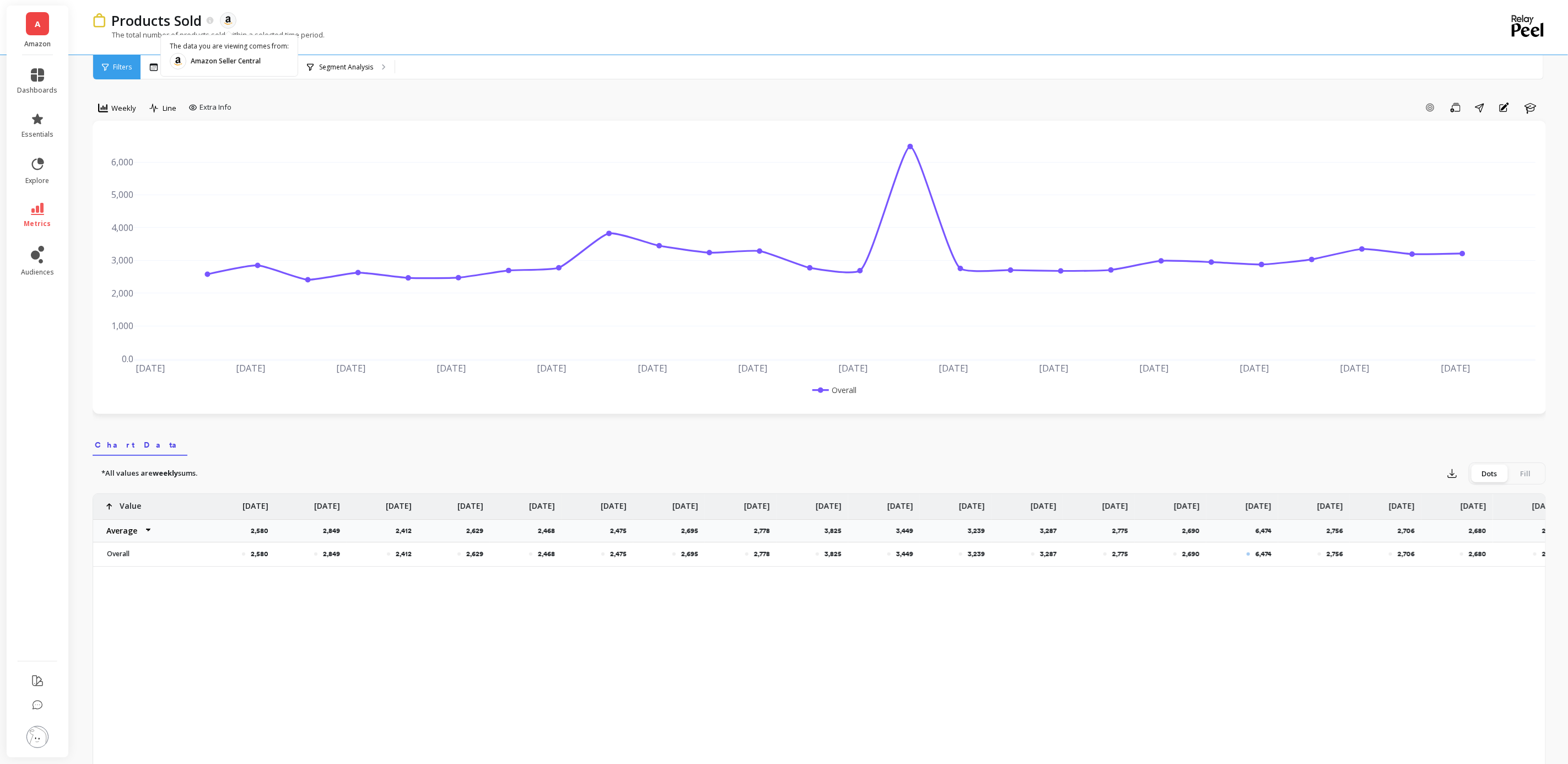
click at [230, 20] on object at bounding box center [228, 20] width 10 height 10
click at [38, 30] on link "A" at bounding box center [37, 24] width 23 height 23
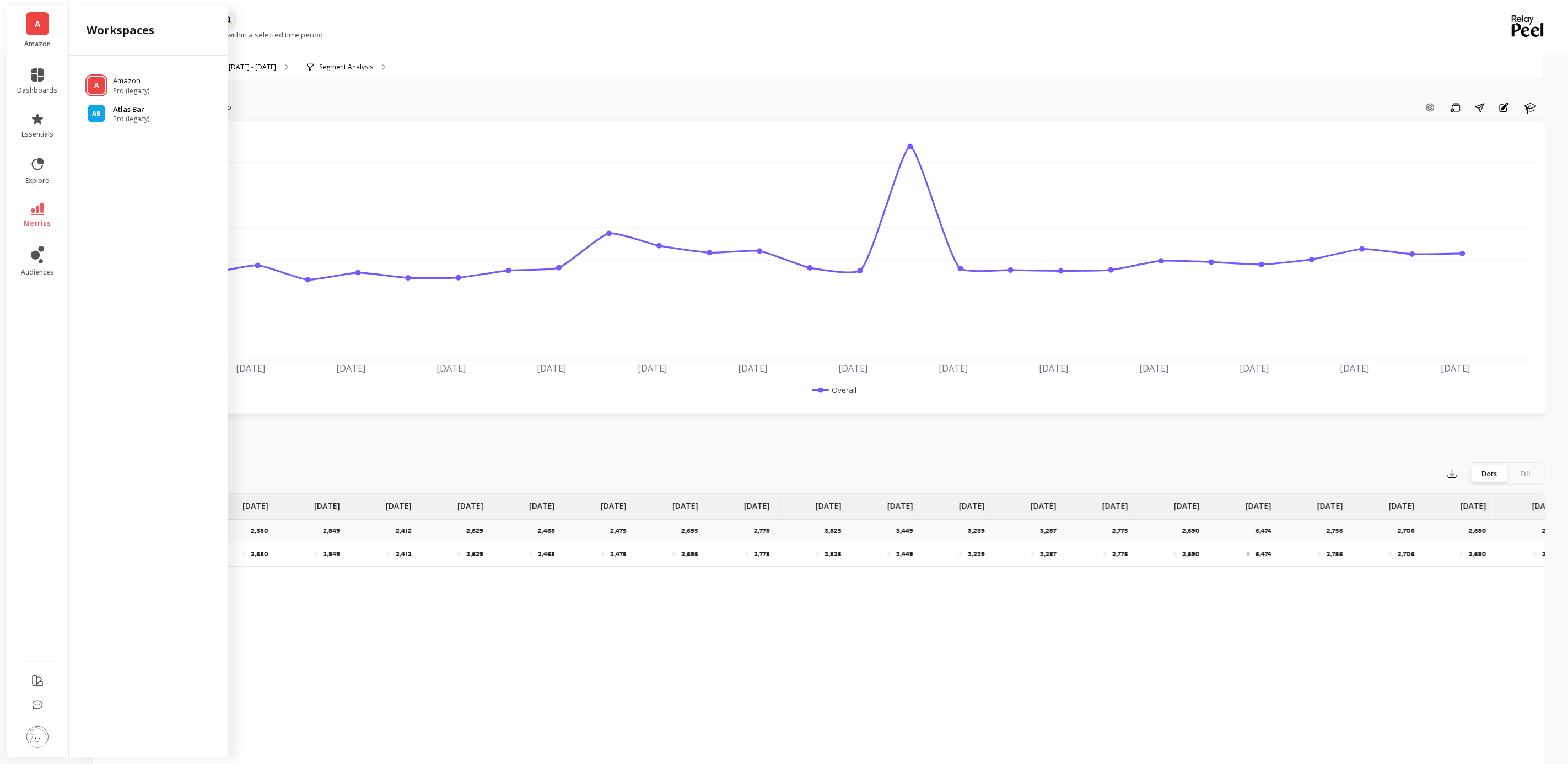
click at [127, 121] on span "Pro (legacy)" at bounding box center [131, 119] width 37 height 9
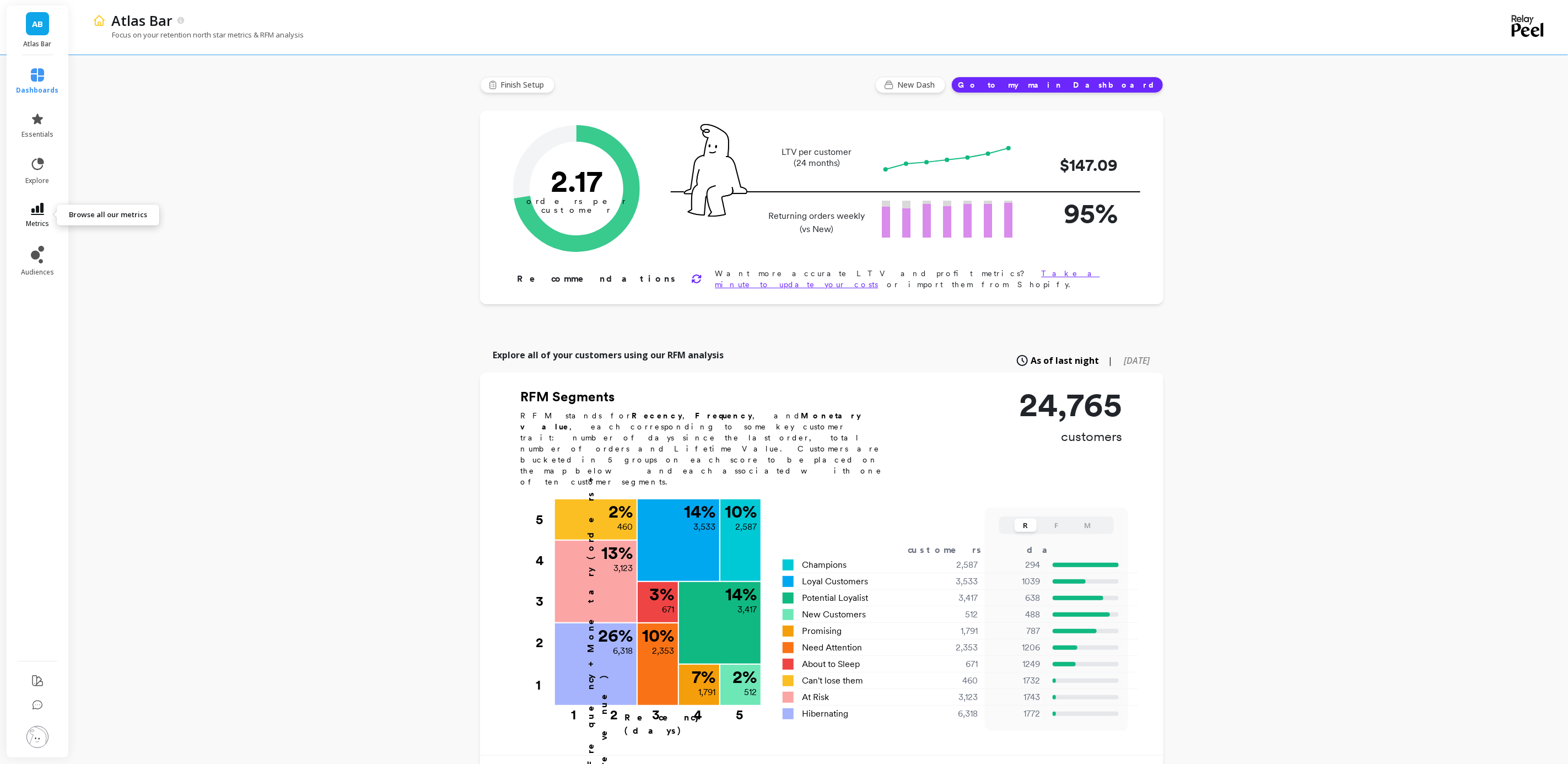
click at [42, 217] on link "metrics" at bounding box center [37, 215] width 42 height 25
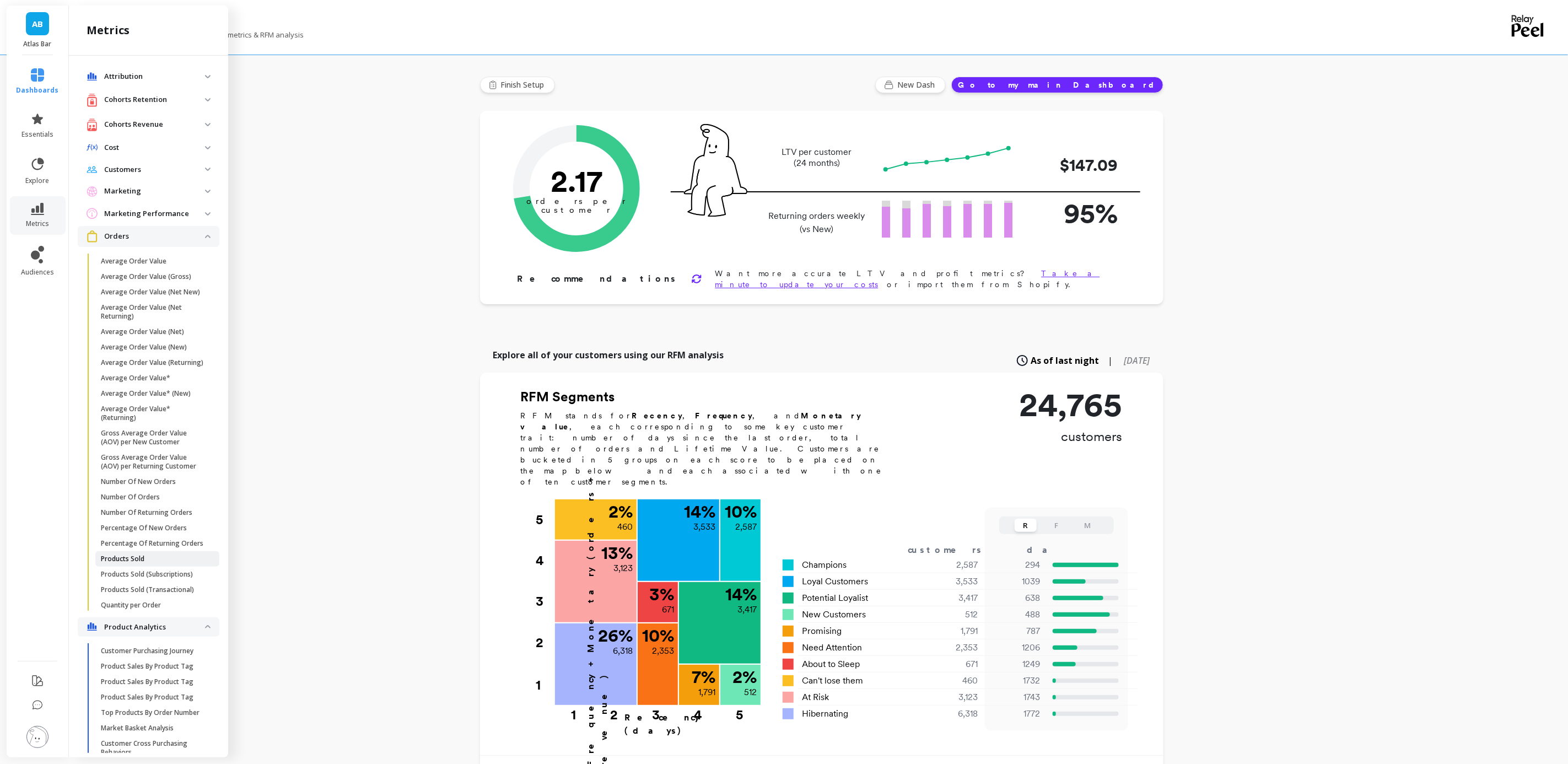
click at [145, 564] on p "Products Sold" at bounding box center [122, 559] width 43 height 9
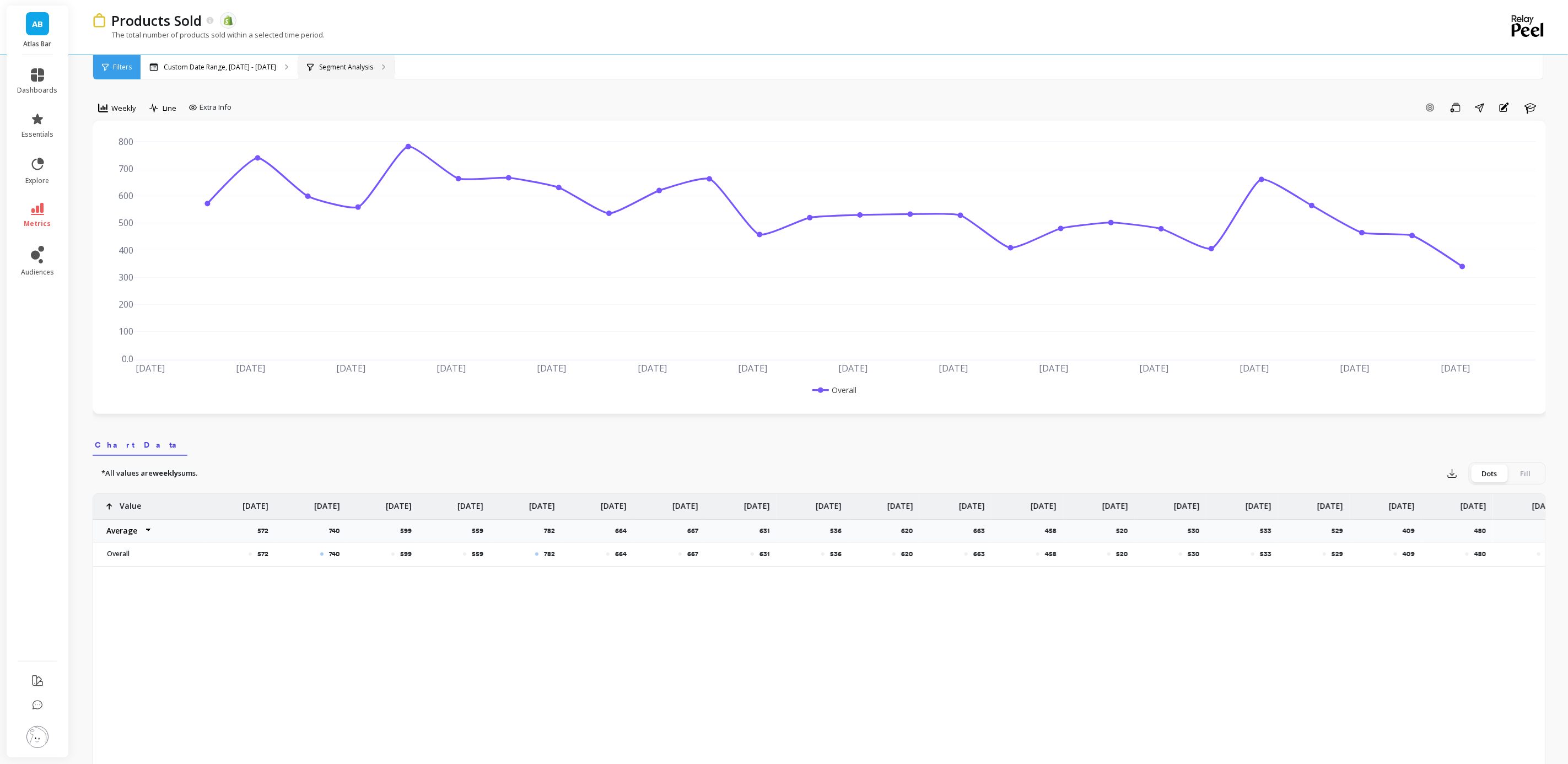
click at [349, 68] on p "Segment Analysis" at bounding box center [346, 67] width 54 height 9
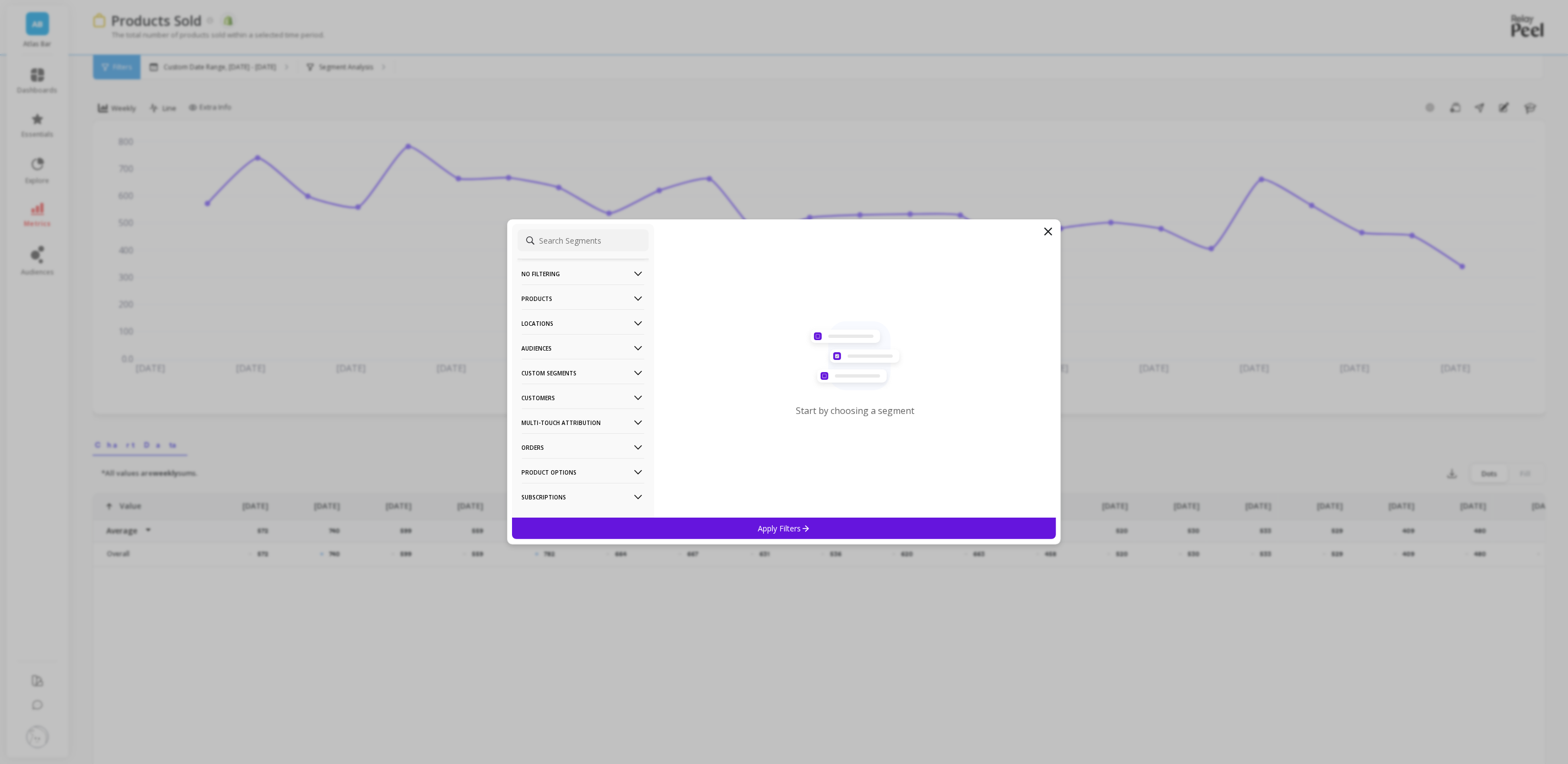
click at [600, 301] on p "Products" at bounding box center [583, 298] width 122 height 28
click at [569, 402] on div "SKUs" at bounding box center [583, 397] width 131 height 18
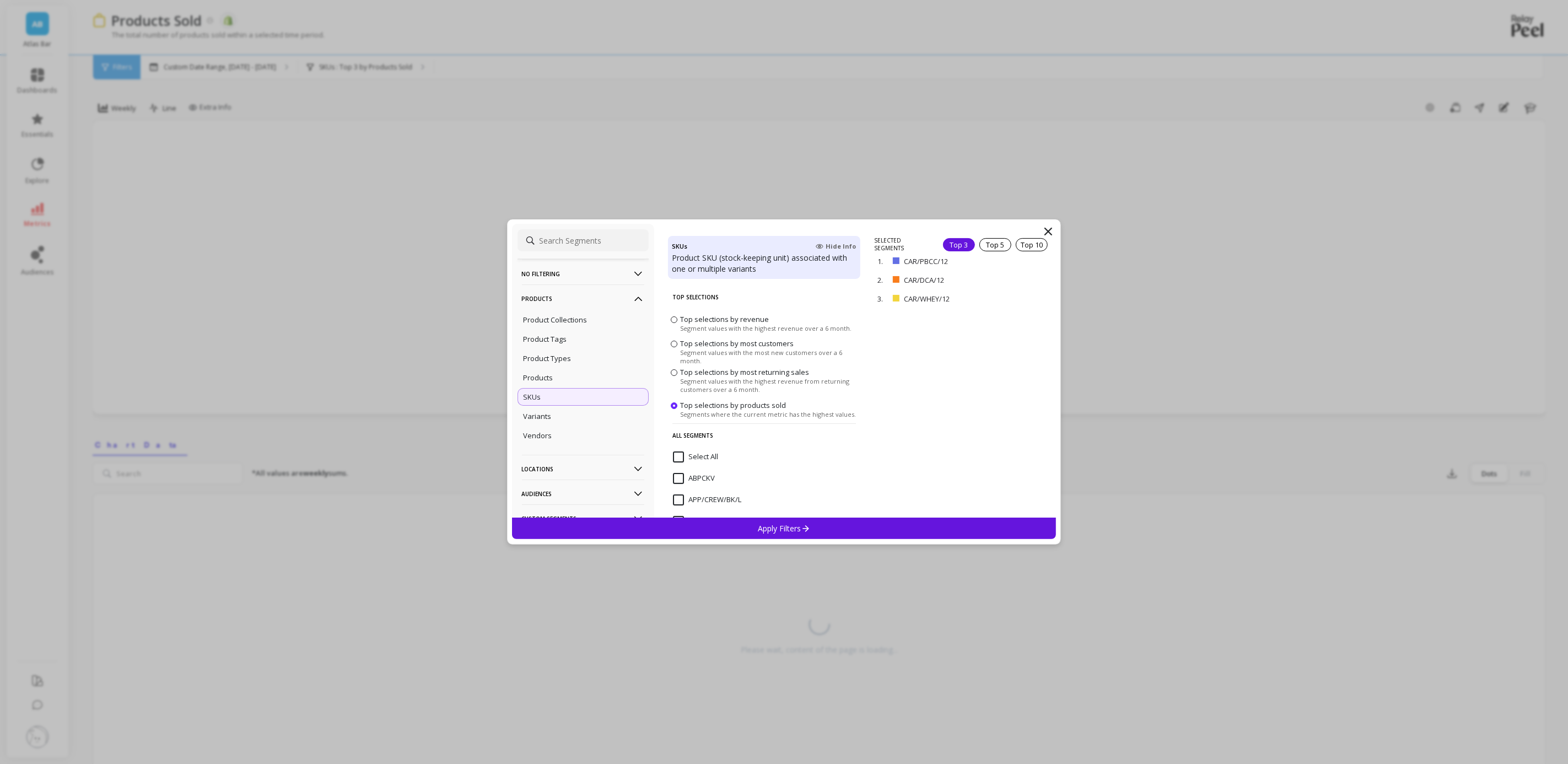
click at [675, 453] on input "Select All" at bounding box center [695, 457] width 45 height 11
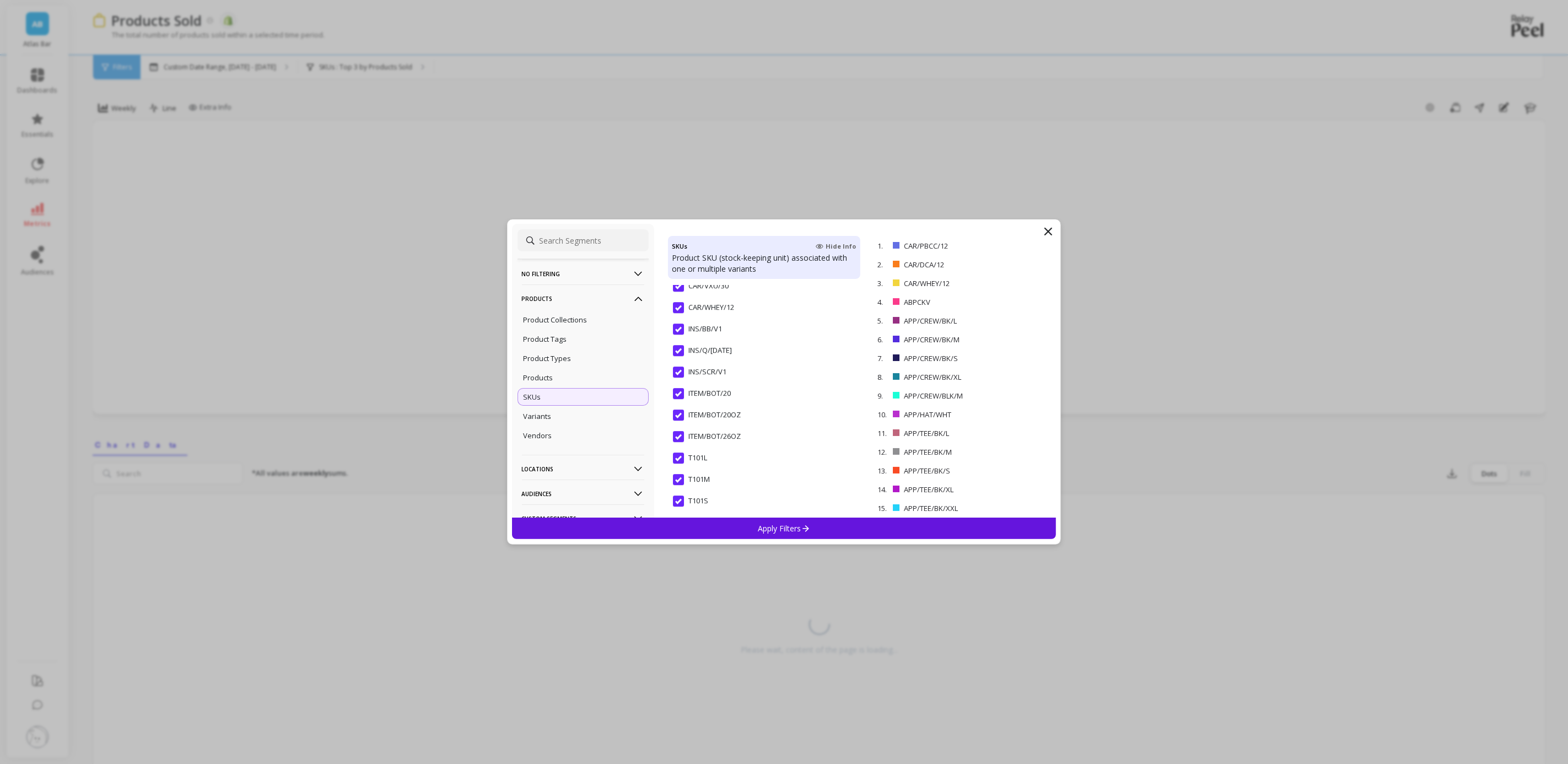
scroll to position [2671, 0]
click at [806, 529] on icon at bounding box center [806, 529] width 6 height 6
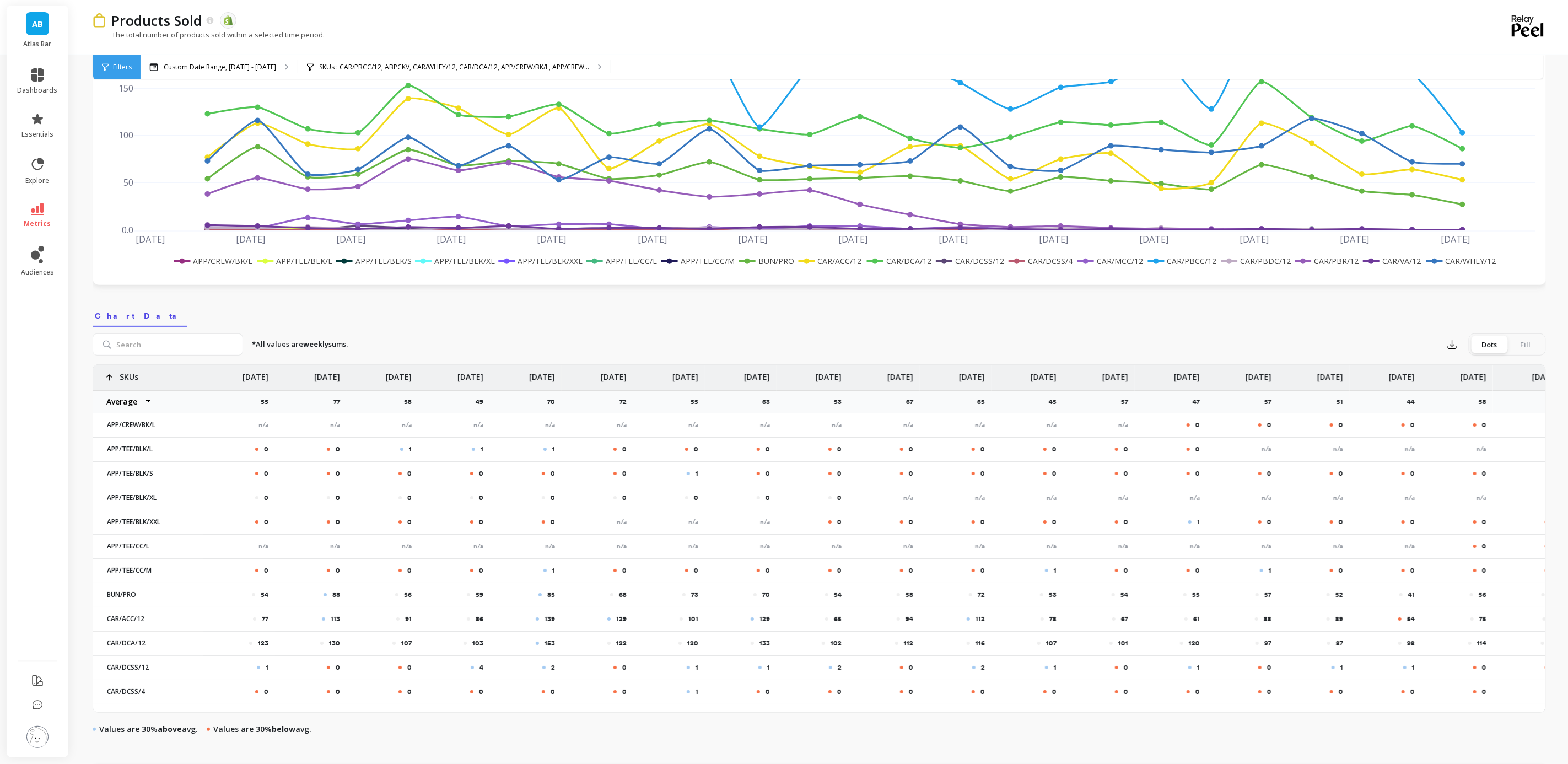
scroll to position [83, 0]
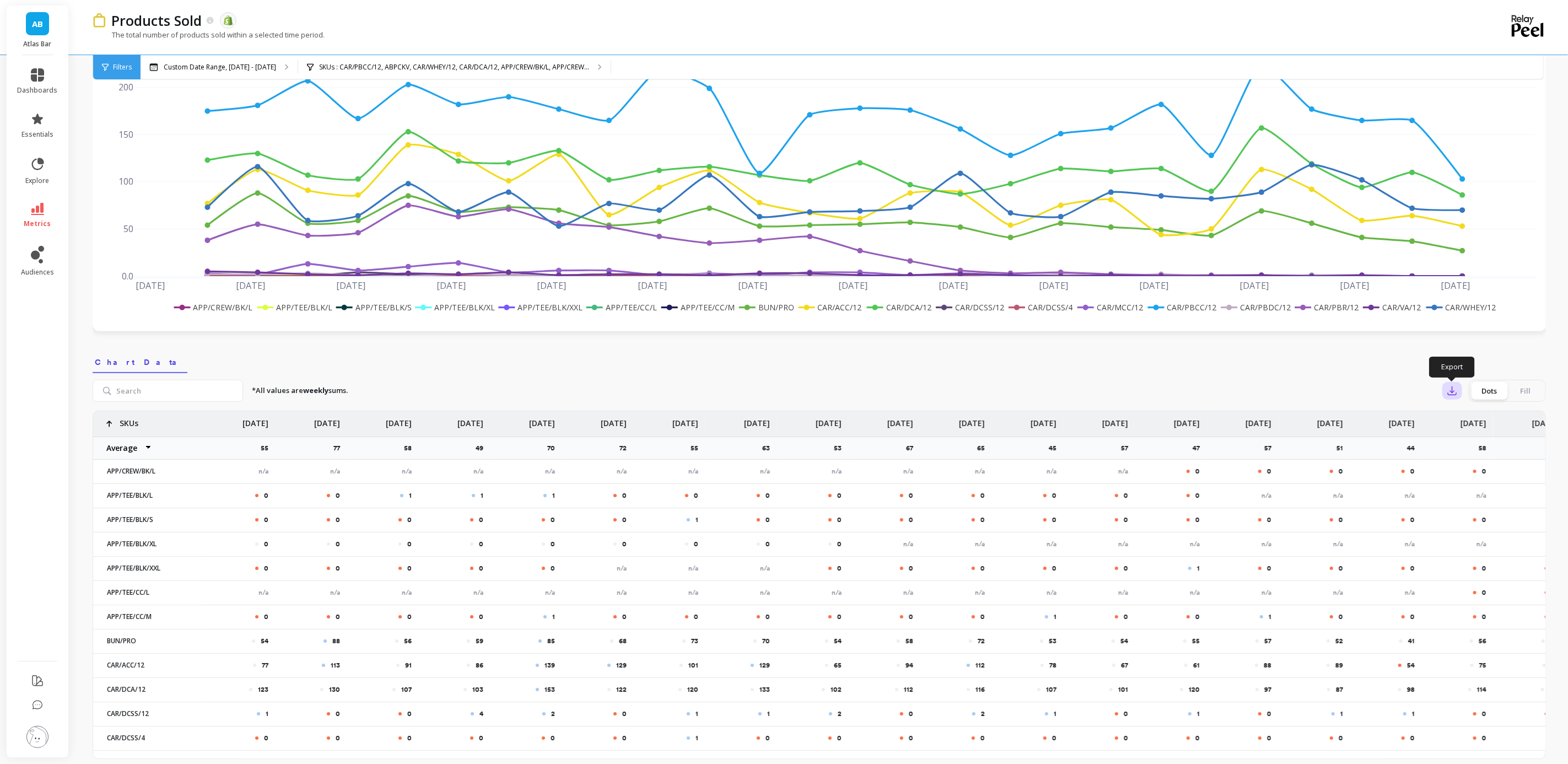
click at [1451, 392] on icon "button" at bounding box center [1452, 390] width 11 height 11
click at [1482, 418] on button "CSV" at bounding box center [1492, 421] width 98 height 20
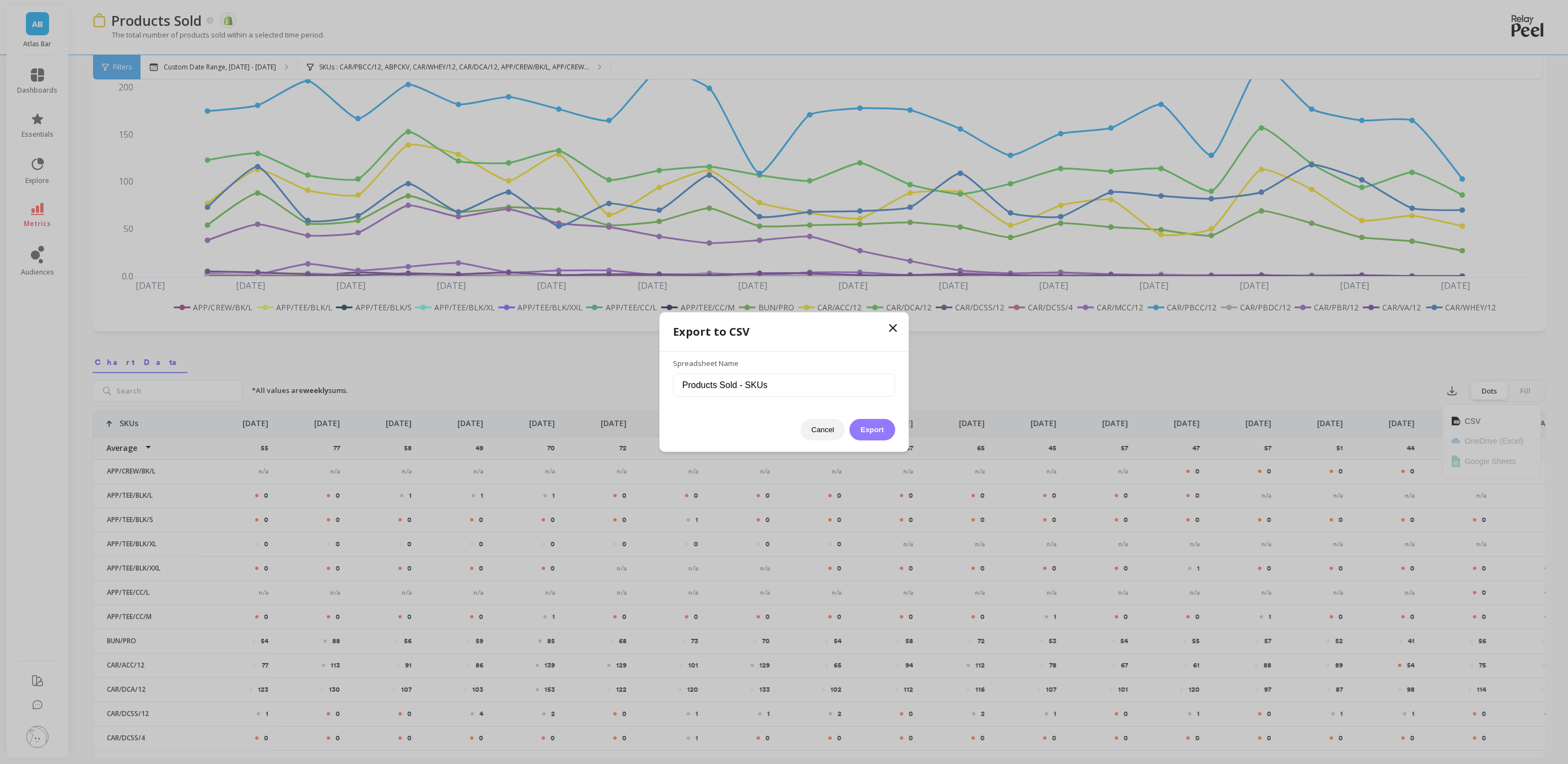
click at [875, 434] on button "Export" at bounding box center [873, 430] width 45 height 22
